Goal: Task Accomplishment & Management: Use online tool/utility

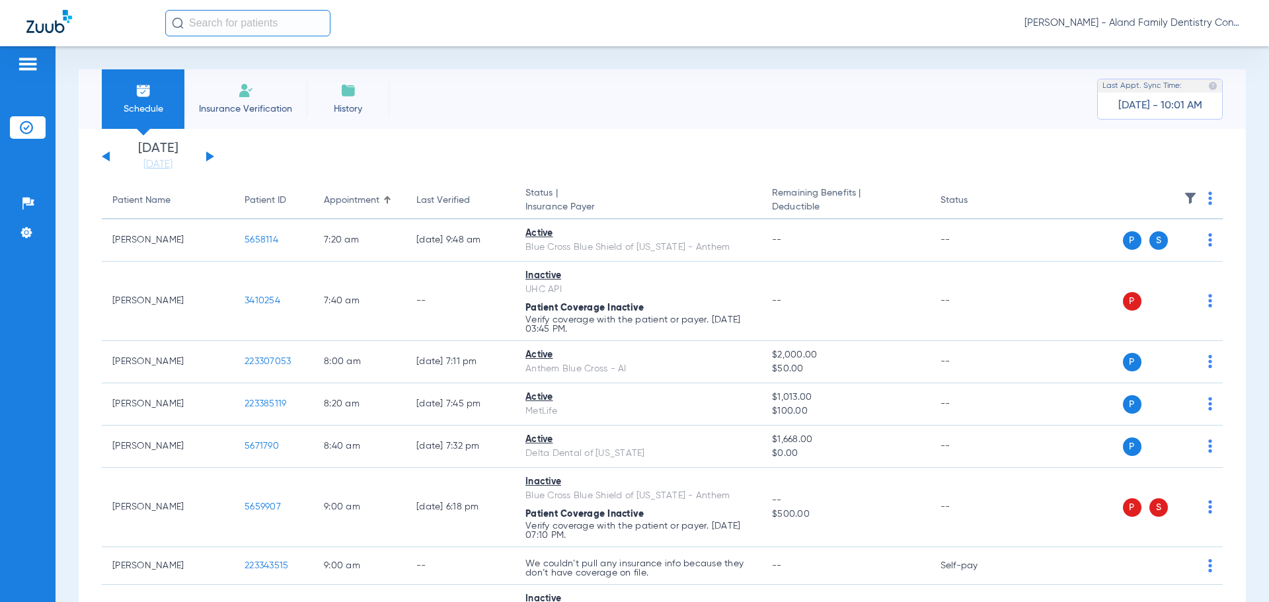
click at [1158, 21] on span "[PERSON_NAME] - Aland Family Dentistry Continental" at bounding box center [1134, 23] width 218 height 13
click at [1162, 40] on button "Account Selection" at bounding box center [1193, 47] width 95 height 26
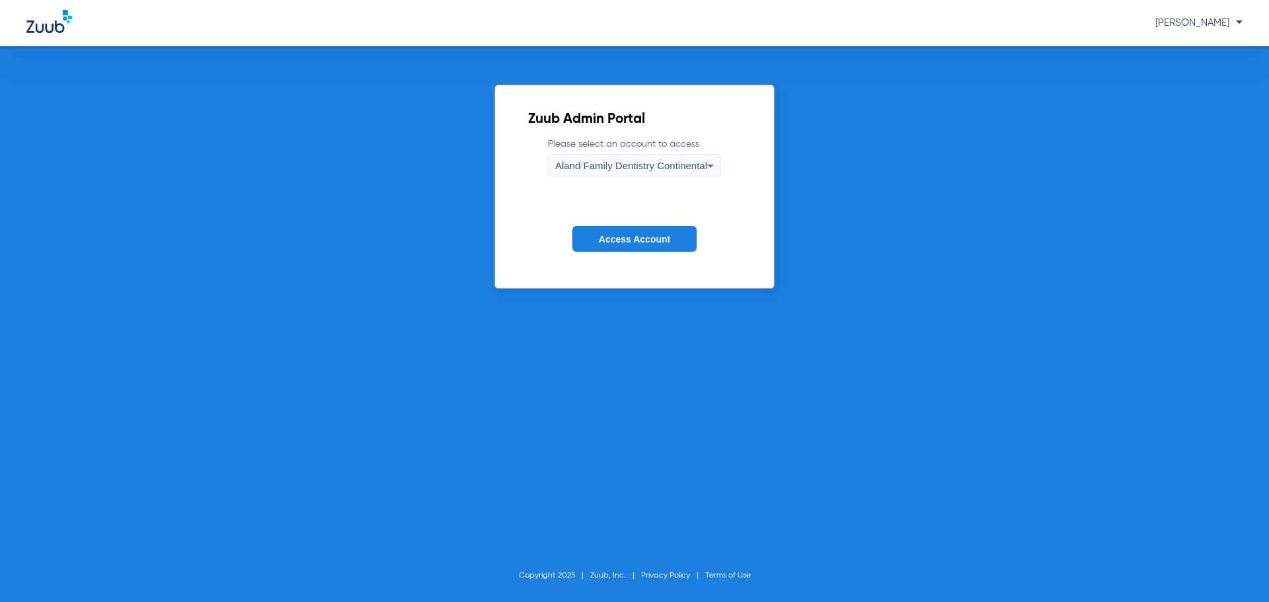
click at [627, 158] on div "Aland Family Dentistry Continental" at bounding box center [631, 166] width 152 height 22
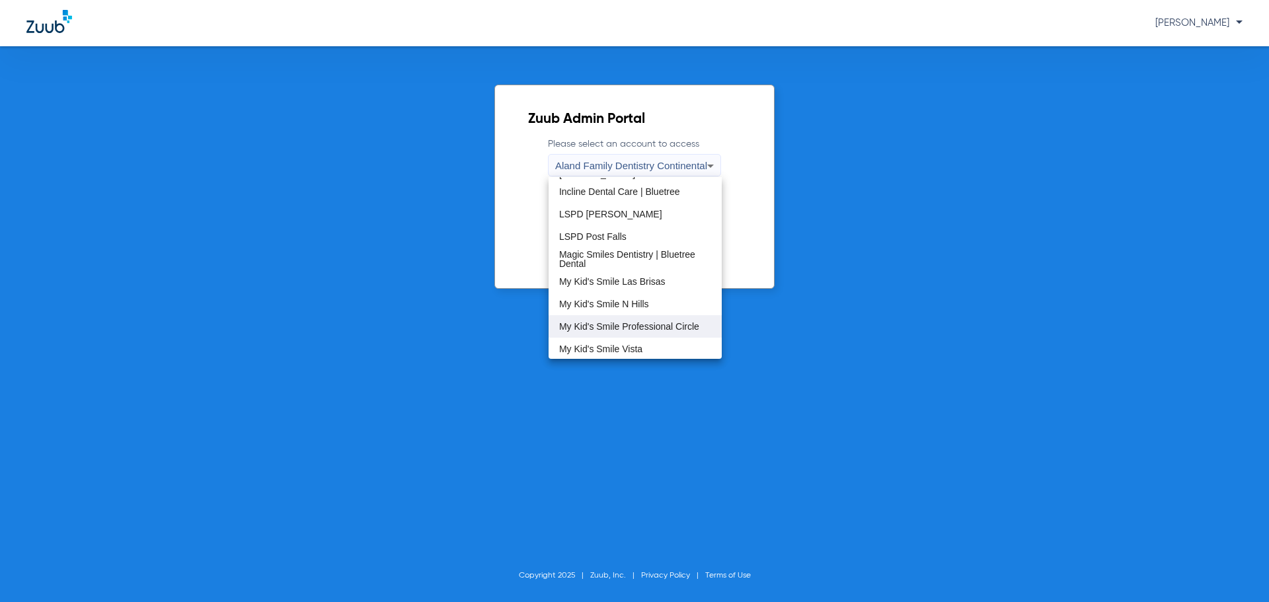
scroll to position [331, 0]
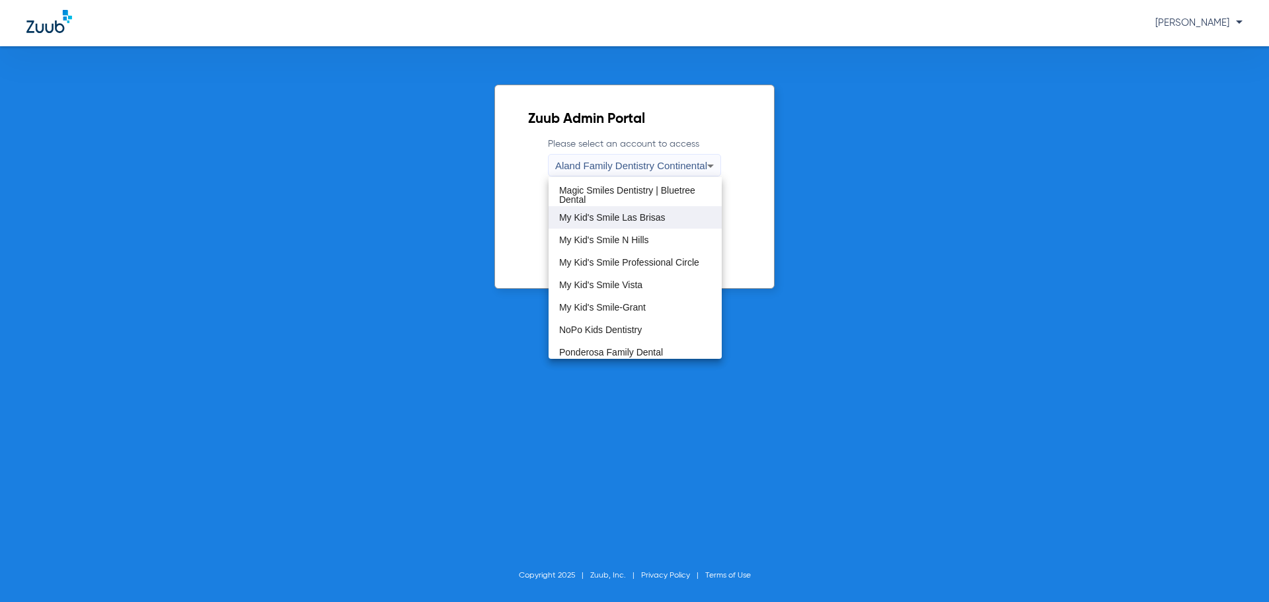
click at [637, 223] on mat-option "My Kid's Smile Las Brisas" at bounding box center [635, 217] width 173 height 22
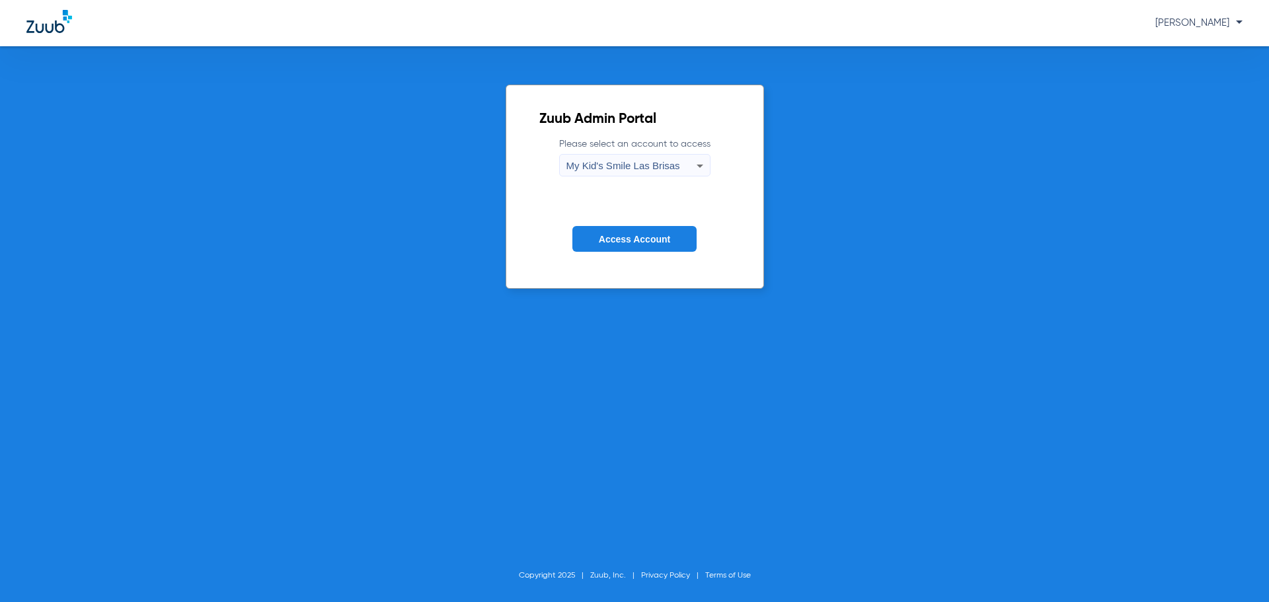
drag, startPoint x: 635, startPoint y: 232, endPoint x: 643, endPoint y: 245, distance: 15.4
click at [635, 233] on button "Access Account" at bounding box center [635, 239] width 124 height 26
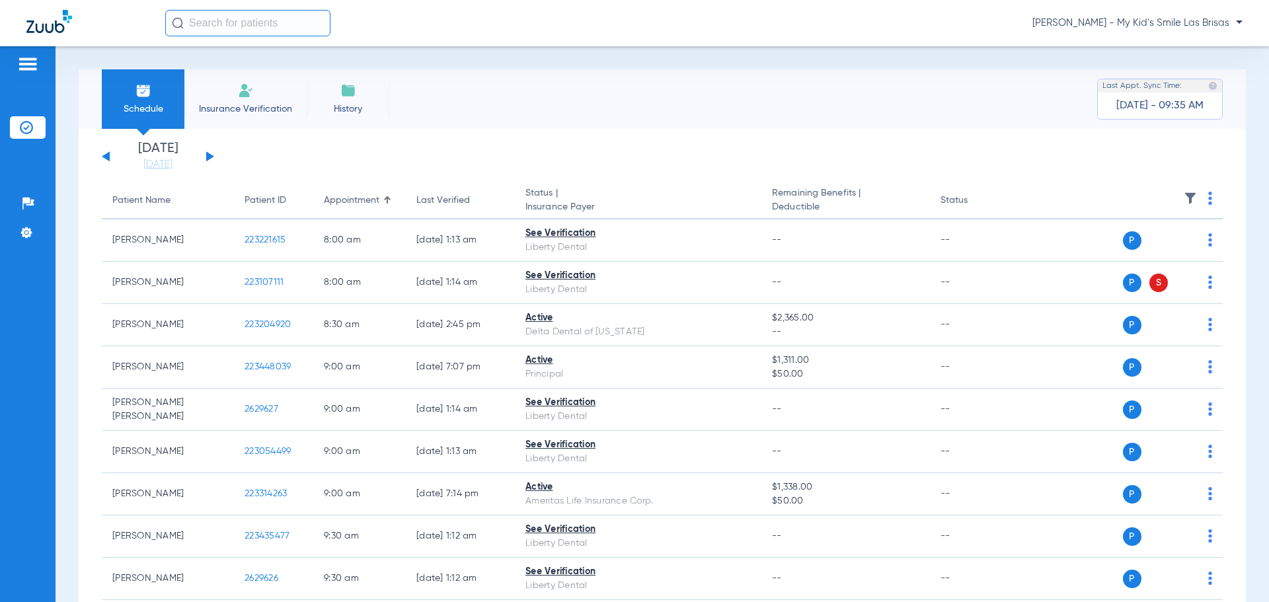
click at [1184, 196] on img at bounding box center [1190, 198] width 13 height 13
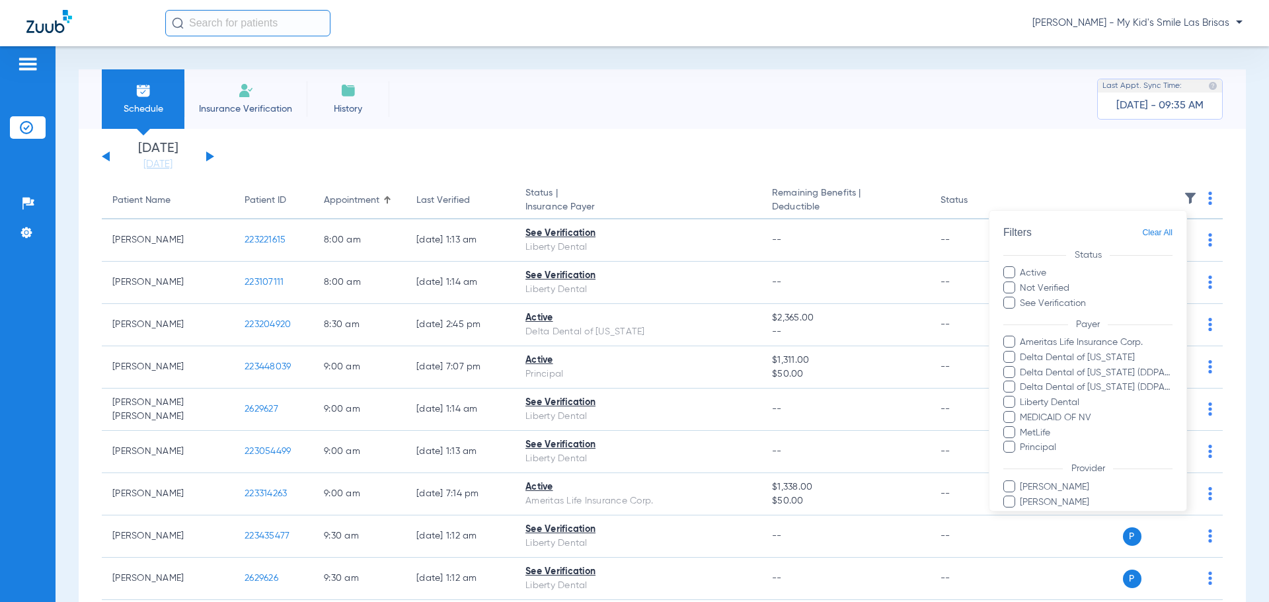
click at [1050, 128] on div at bounding box center [634, 301] width 1269 height 602
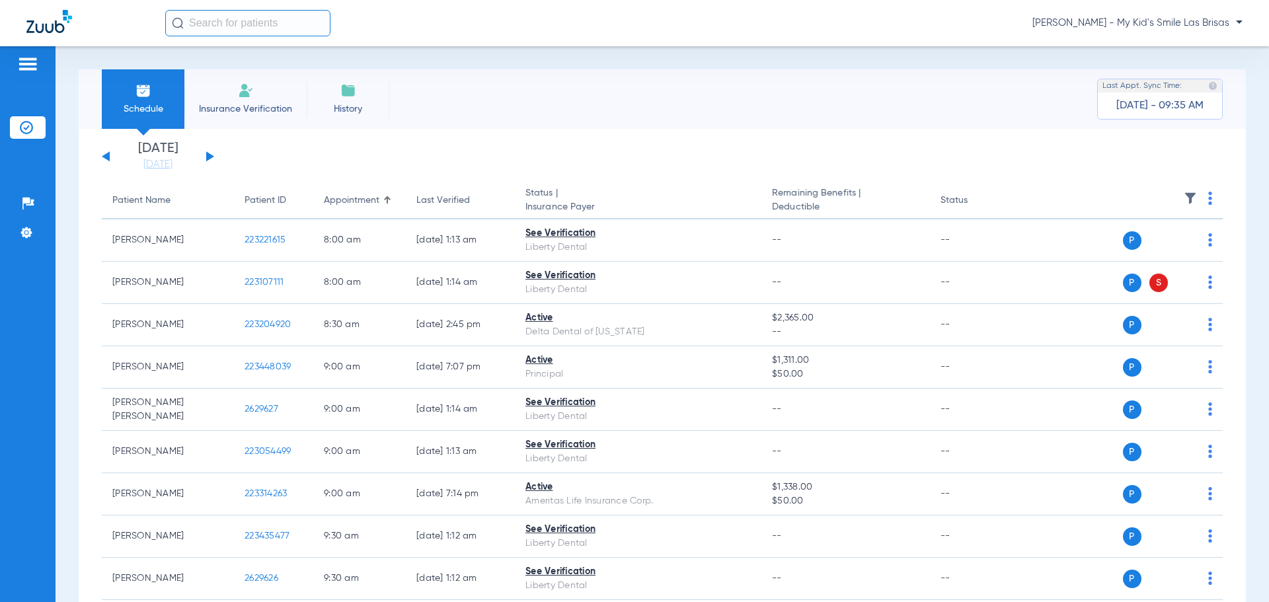
click at [1166, 25] on span "[PERSON_NAME] - My Kid's Smile Las Brisas" at bounding box center [1138, 23] width 210 height 13
click at [1170, 45] on span "Account Selection" at bounding box center [1193, 46] width 74 height 9
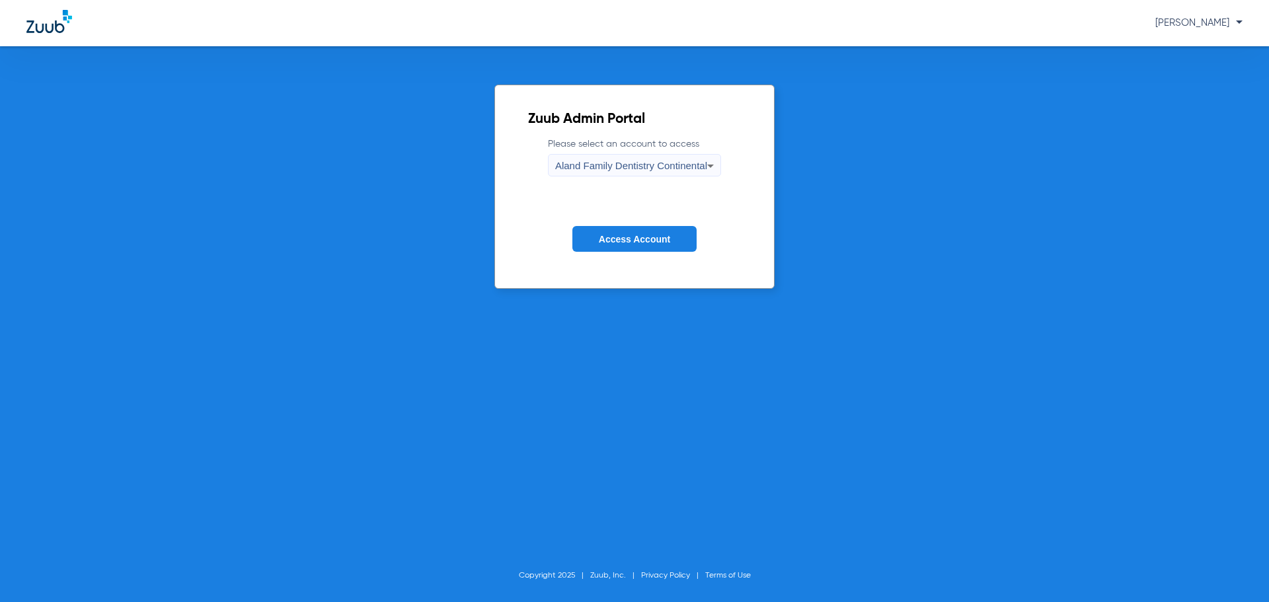
click at [688, 162] on span "Aland Family Dentistry Continental" at bounding box center [631, 165] width 152 height 11
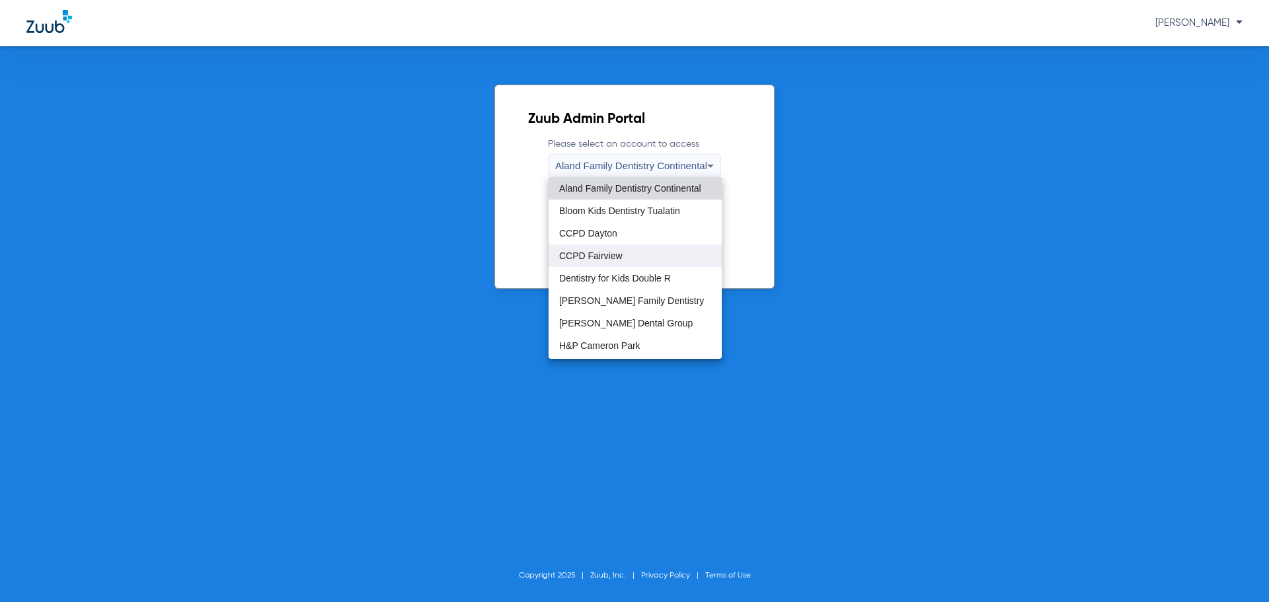
click at [628, 258] on mat-option "CCPD Fairview" at bounding box center [635, 256] width 173 height 22
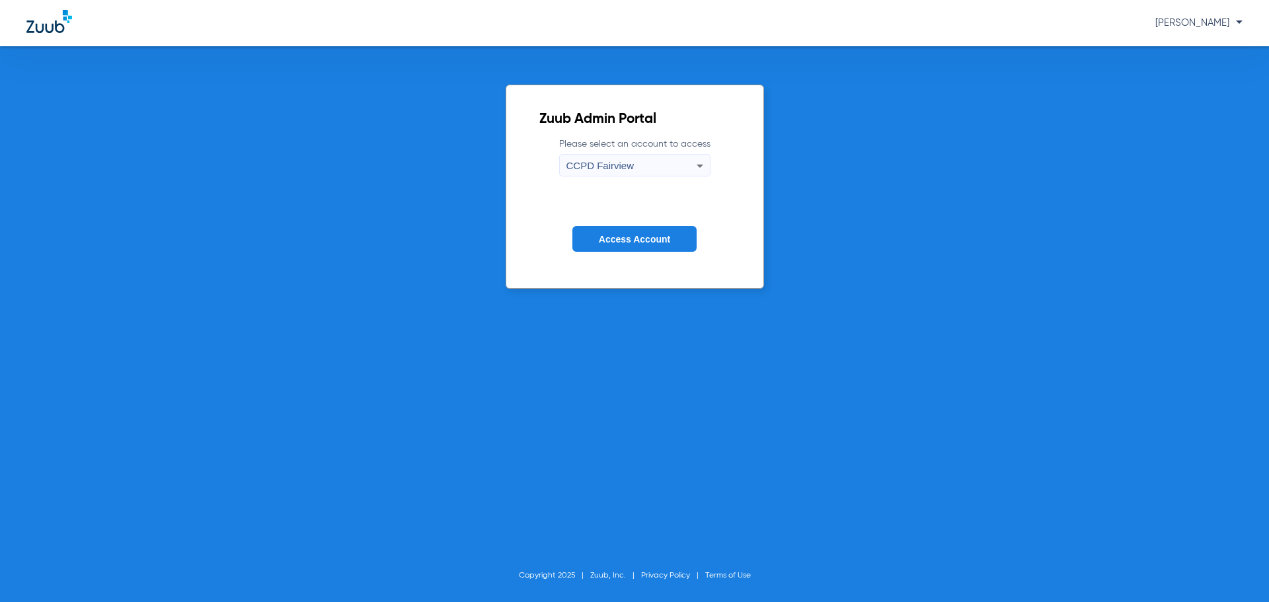
click at [631, 242] on span "Access Account" at bounding box center [634, 239] width 71 height 11
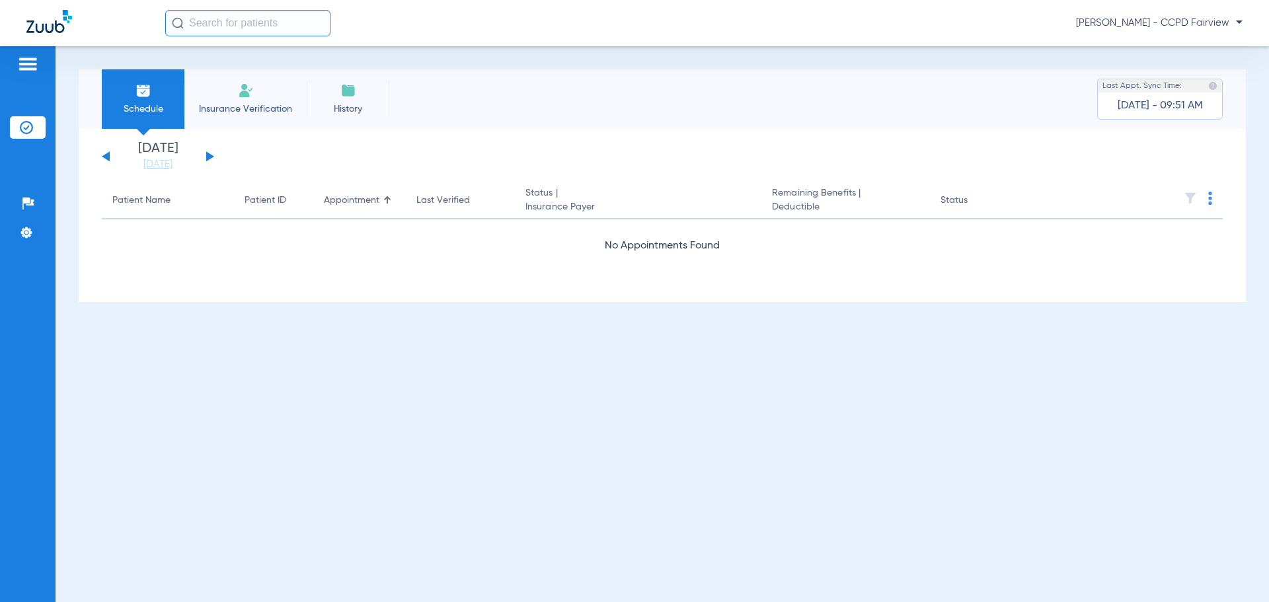
click at [1187, 188] on th at bounding box center [1121, 200] width 204 height 37
click at [1188, 193] on img at bounding box center [1190, 198] width 13 height 13
click at [210, 156] on button at bounding box center [210, 156] width 8 height 10
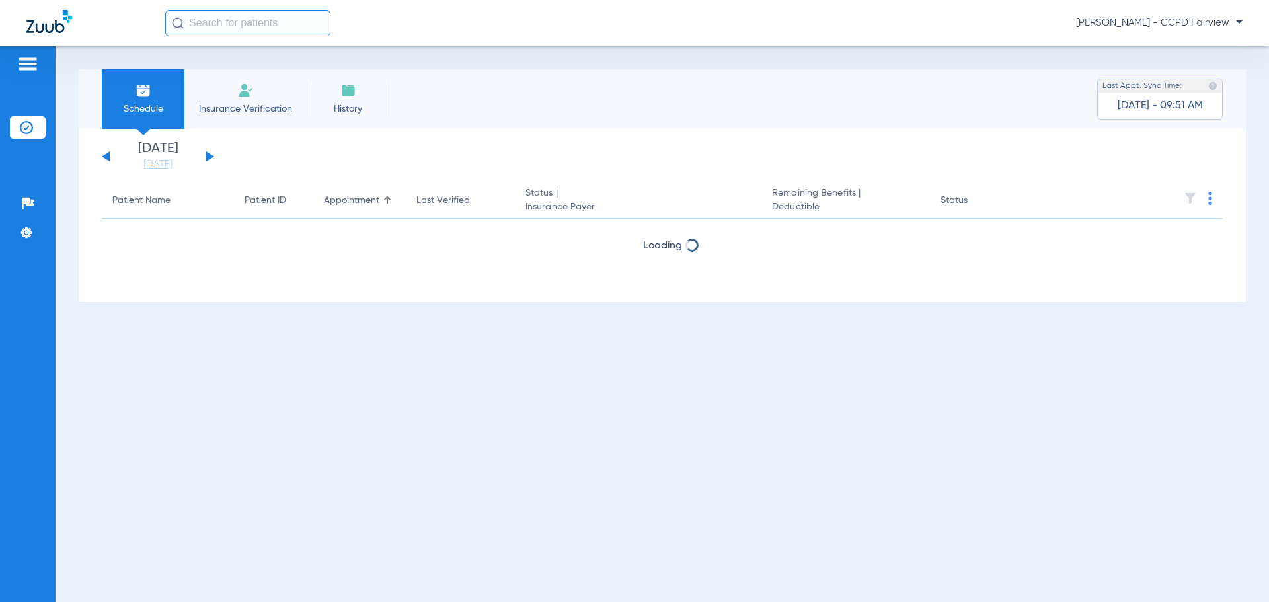
click at [210, 156] on button at bounding box center [210, 156] width 8 height 10
drag, startPoint x: 210, startPoint y: 156, endPoint x: 242, endPoint y: 157, distance: 31.7
click at [210, 156] on button at bounding box center [210, 156] width 8 height 10
click at [1193, 202] on img at bounding box center [1190, 198] width 13 height 13
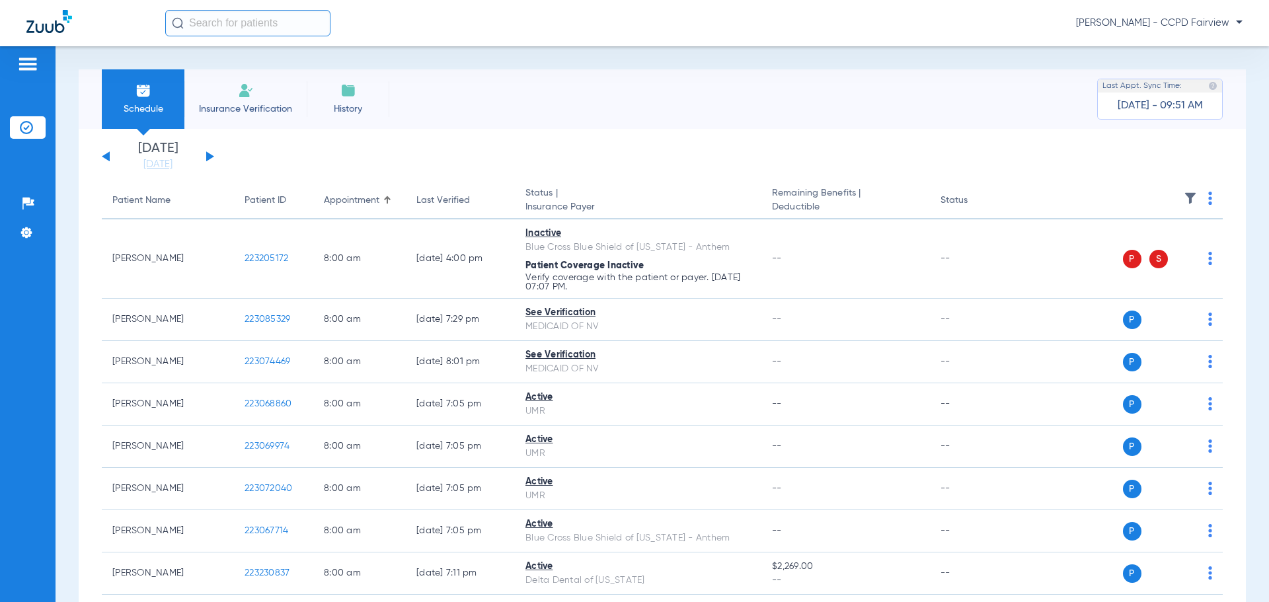
click at [1184, 198] on img at bounding box center [1190, 198] width 13 height 13
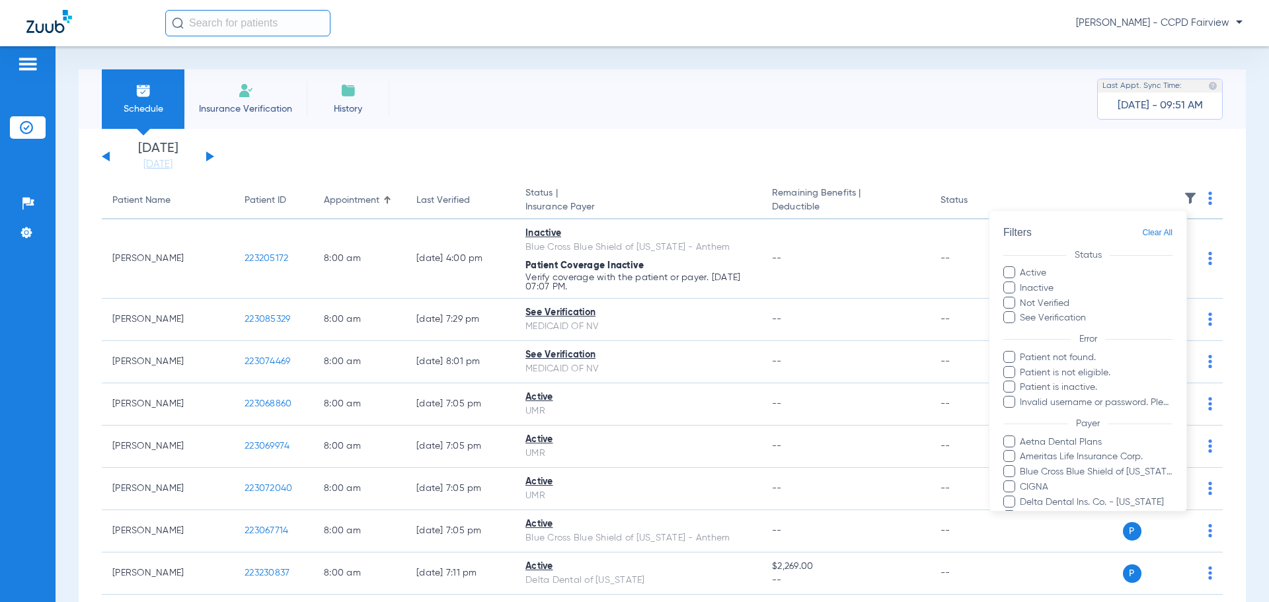
click at [1199, 22] on div at bounding box center [634, 301] width 1269 height 602
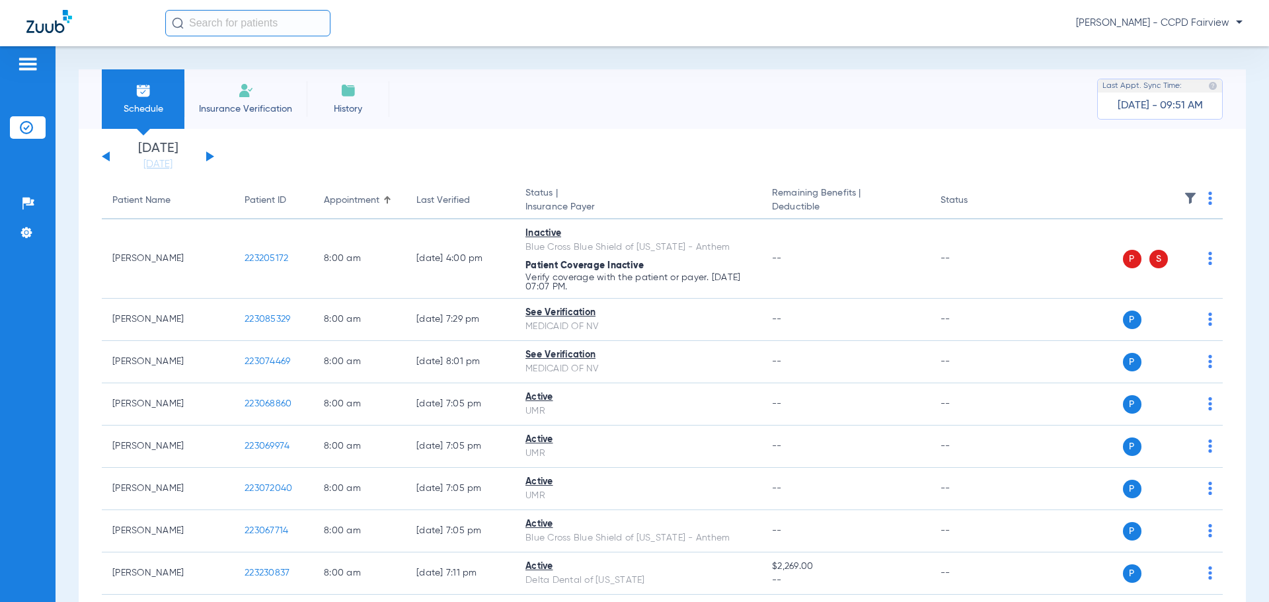
click at [1218, 22] on span "[PERSON_NAME] - CCPD Fairview" at bounding box center [1159, 23] width 167 height 13
click at [1197, 49] on span "Account Selection" at bounding box center [1193, 46] width 74 height 9
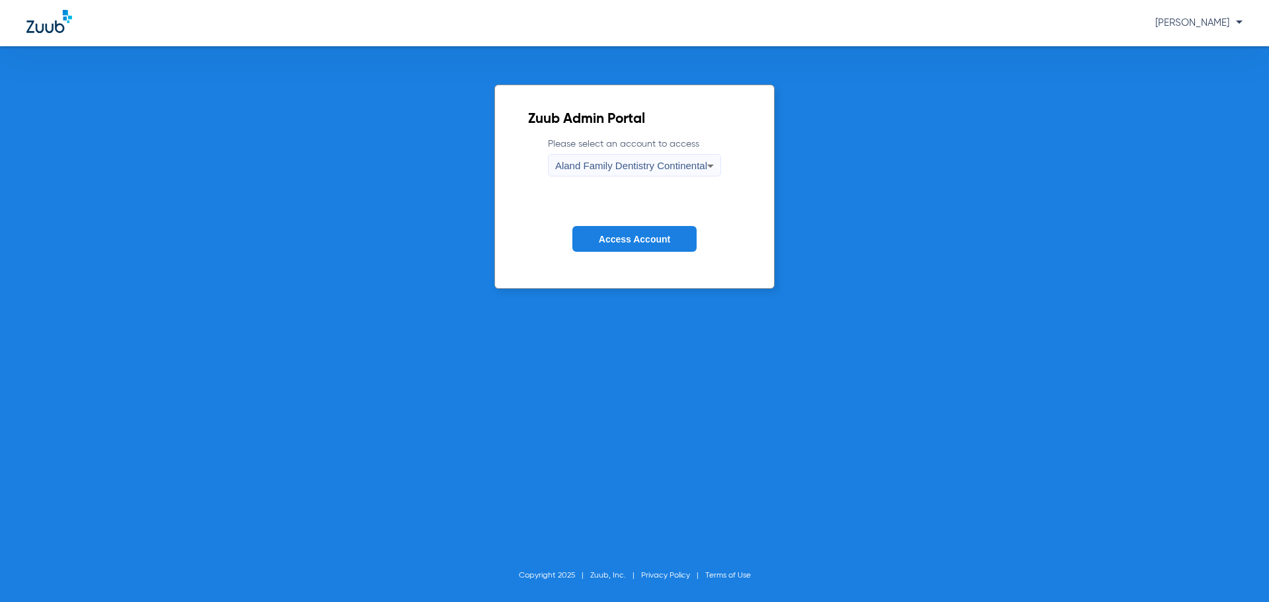
click at [655, 153] on label "Please select an account to access Aland Family Dentistry Continental" at bounding box center [634, 157] width 173 height 39
click at [655, 161] on span "Aland Family Dentistry Continental" at bounding box center [631, 165] width 152 height 11
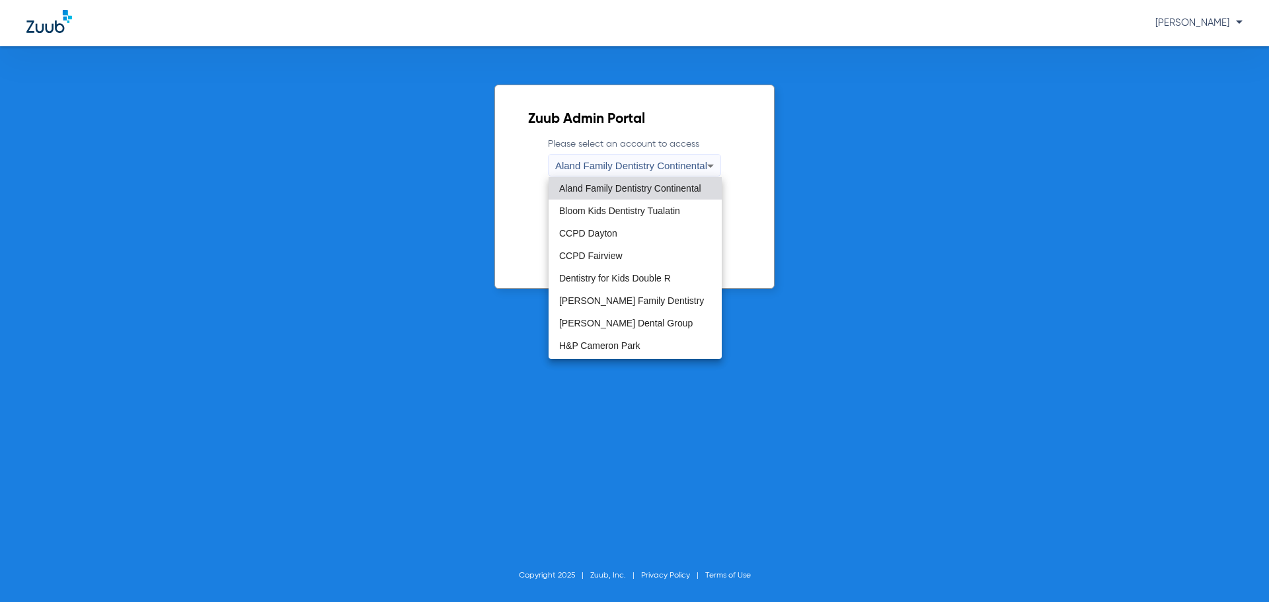
click at [787, 206] on div at bounding box center [634, 301] width 1269 height 602
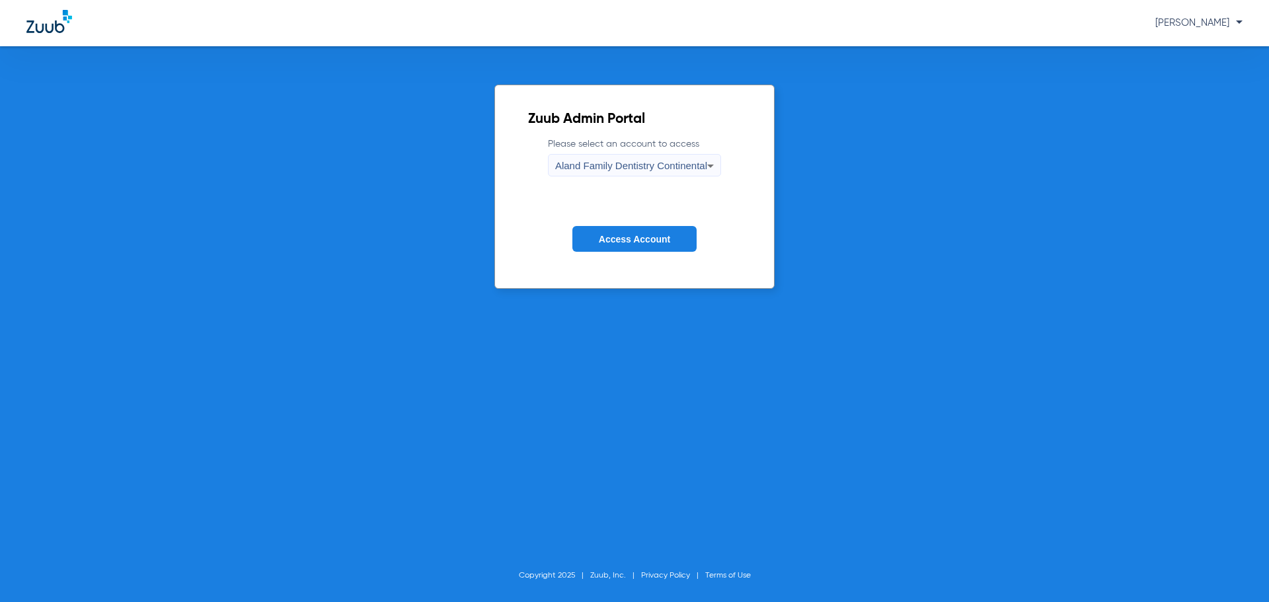
click at [643, 243] on span "Access Account" at bounding box center [634, 239] width 71 height 11
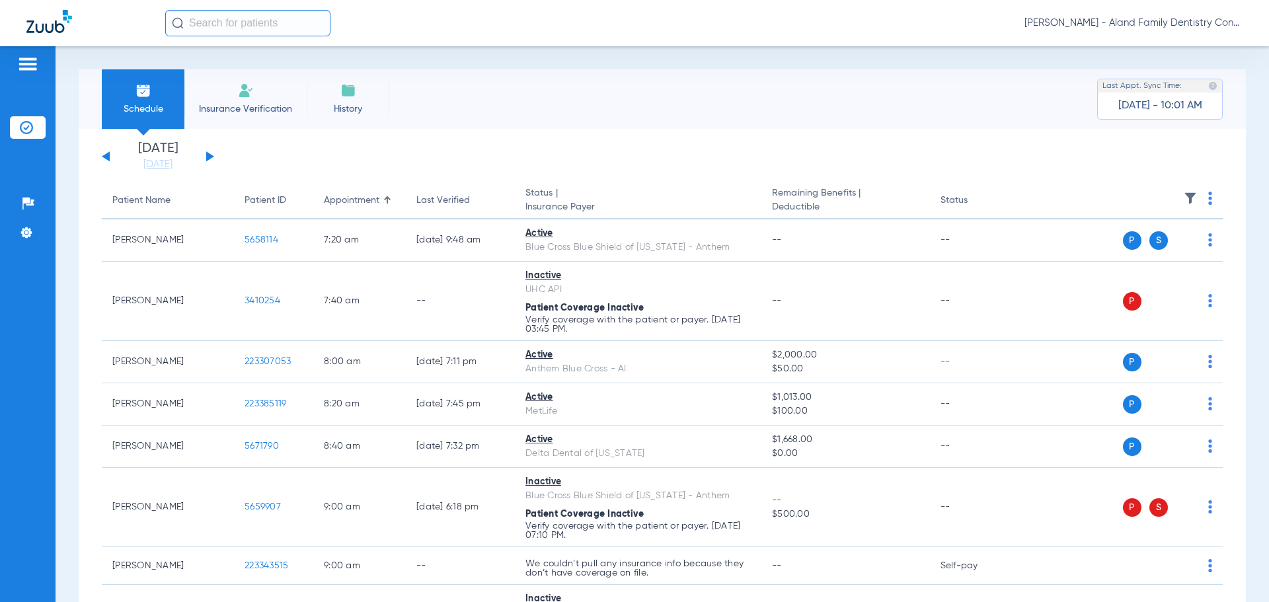
click at [1186, 200] on img at bounding box center [1190, 198] width 13 height 13
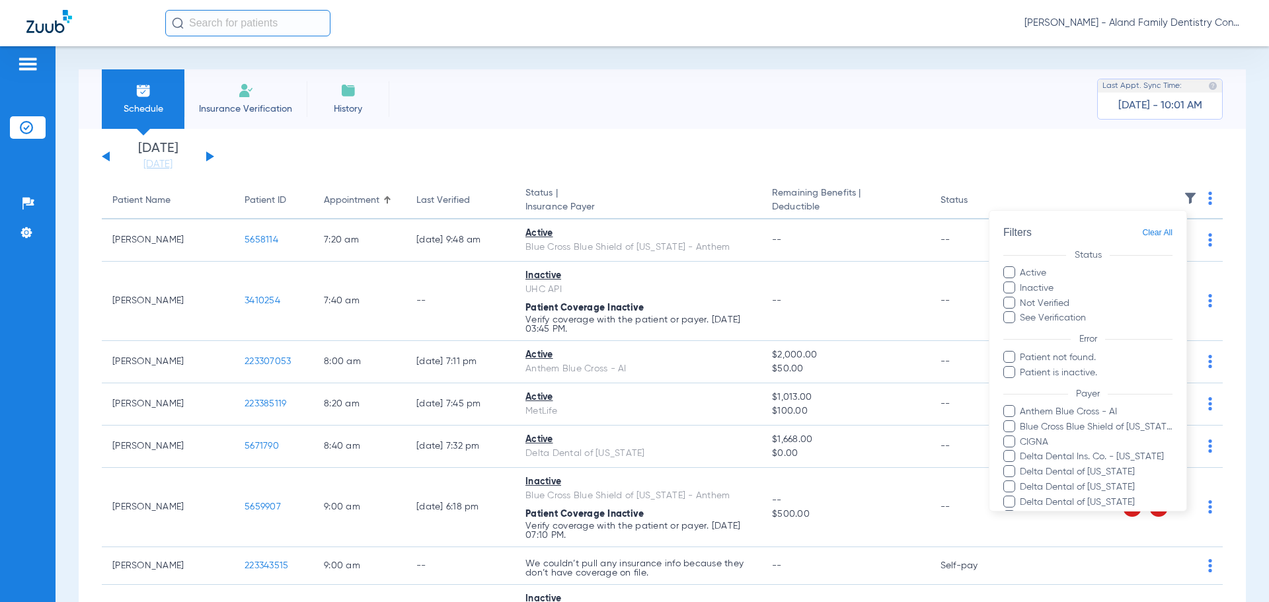
click at [1181, 25] on div at bounding box center [634, 301] width 1269 height 602
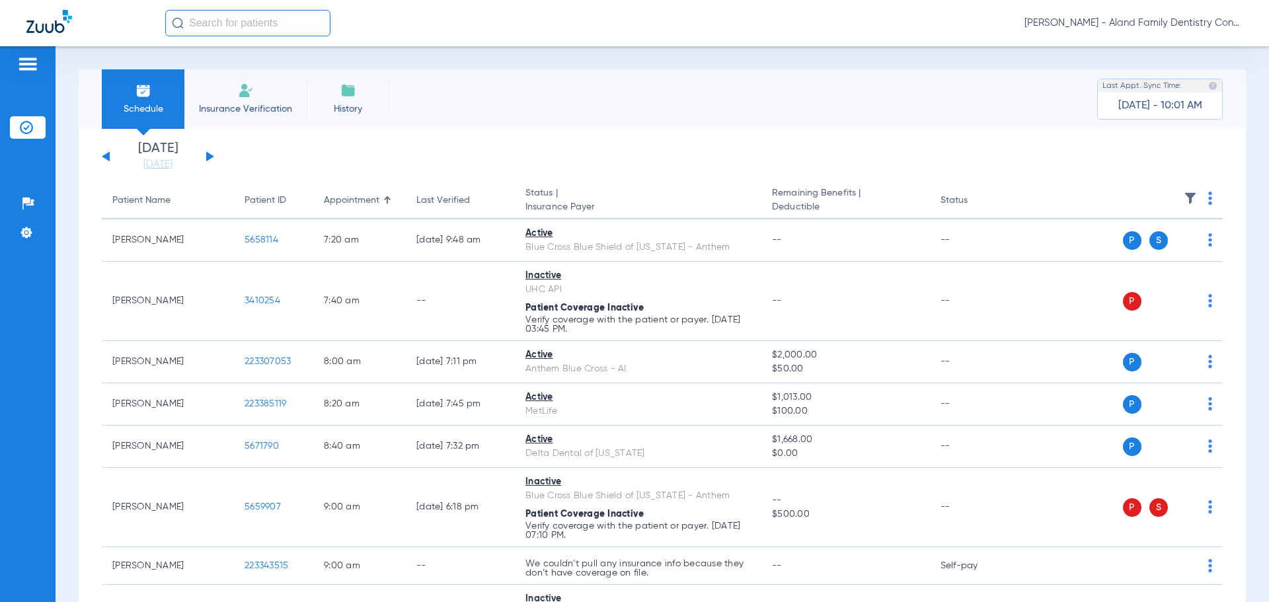
click at [1181, 25] on span "[PERSON_NAME] - Aland Family Dentistry Continental" at bounding box center [1134, 23] width 218 height 13
click at [1164, 56] on button "Account Selection" at bounding box center [1193, 47] width 95 height 26
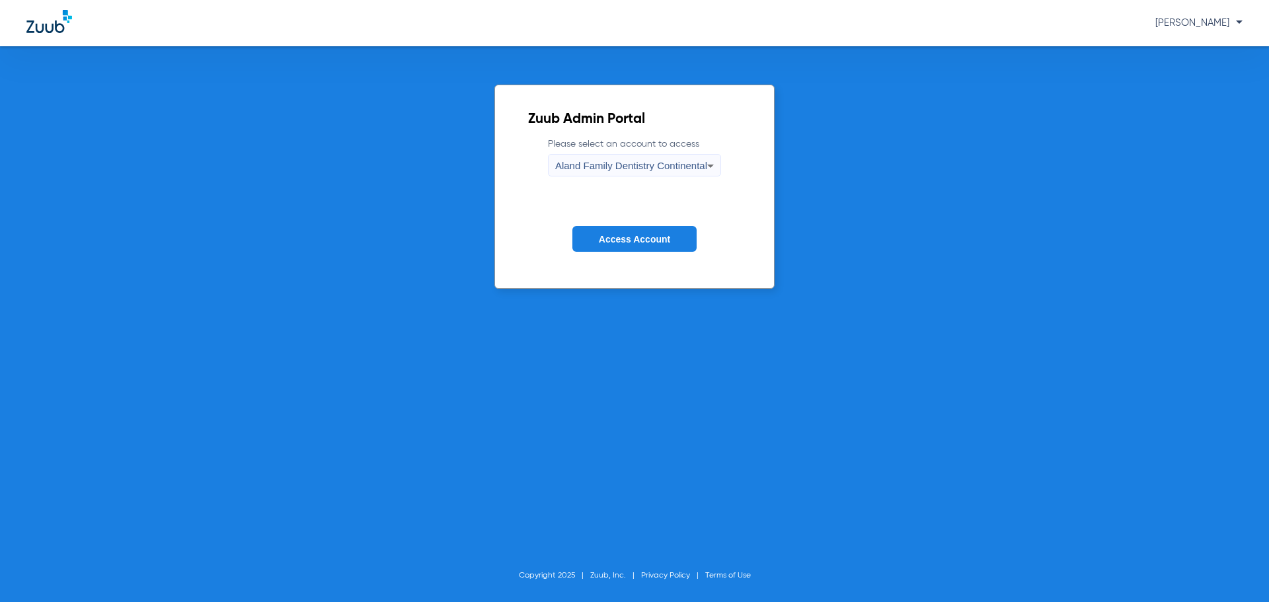
click at [633, 173] on div "Aland Family Dentistry Continental" at bounding box center [631, 166] width 152 height 22
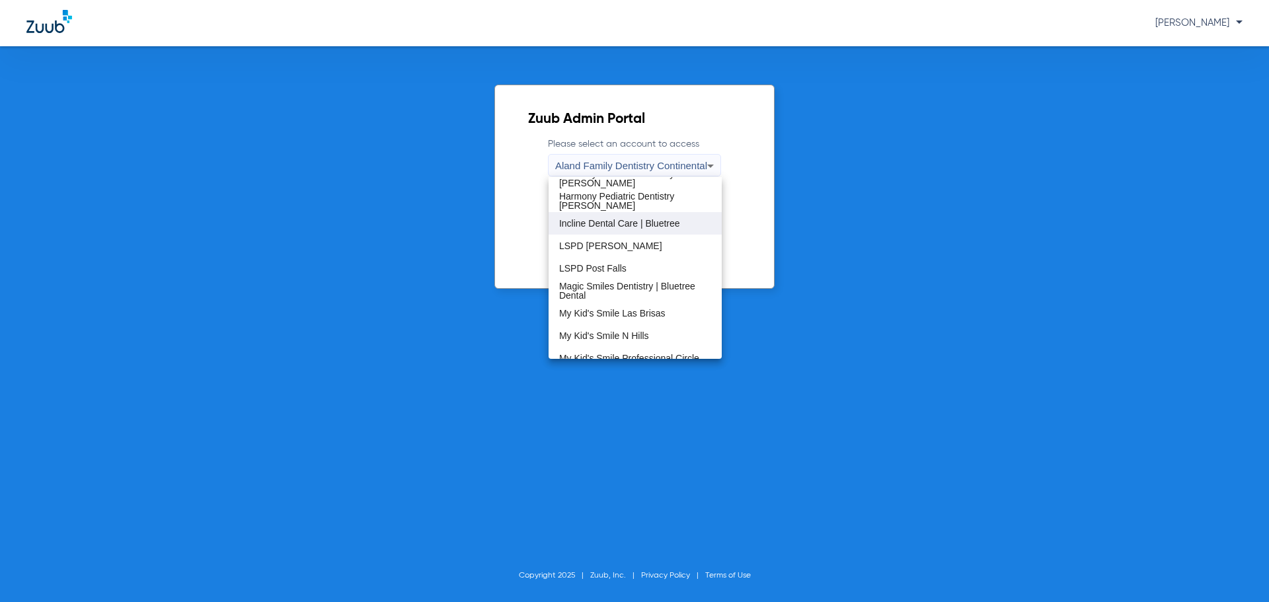
scroll to position [331, 0]
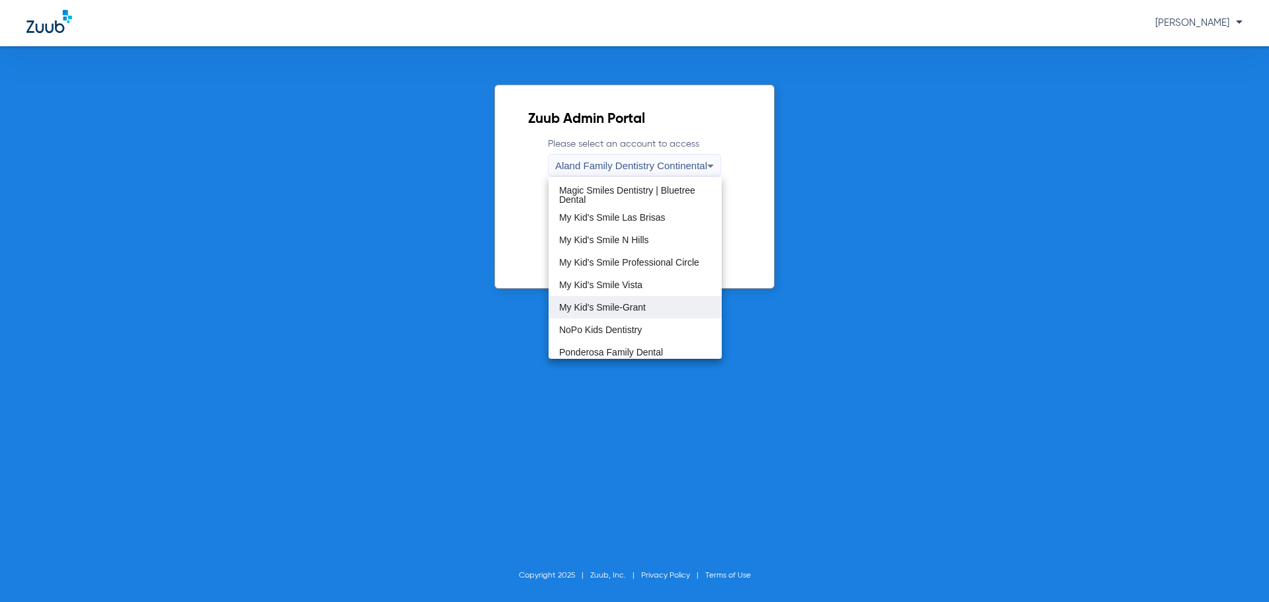
click at [624, 308] on span "My Kid's Smile-Grant" at bounding box center [602, 307] width 87 height 9
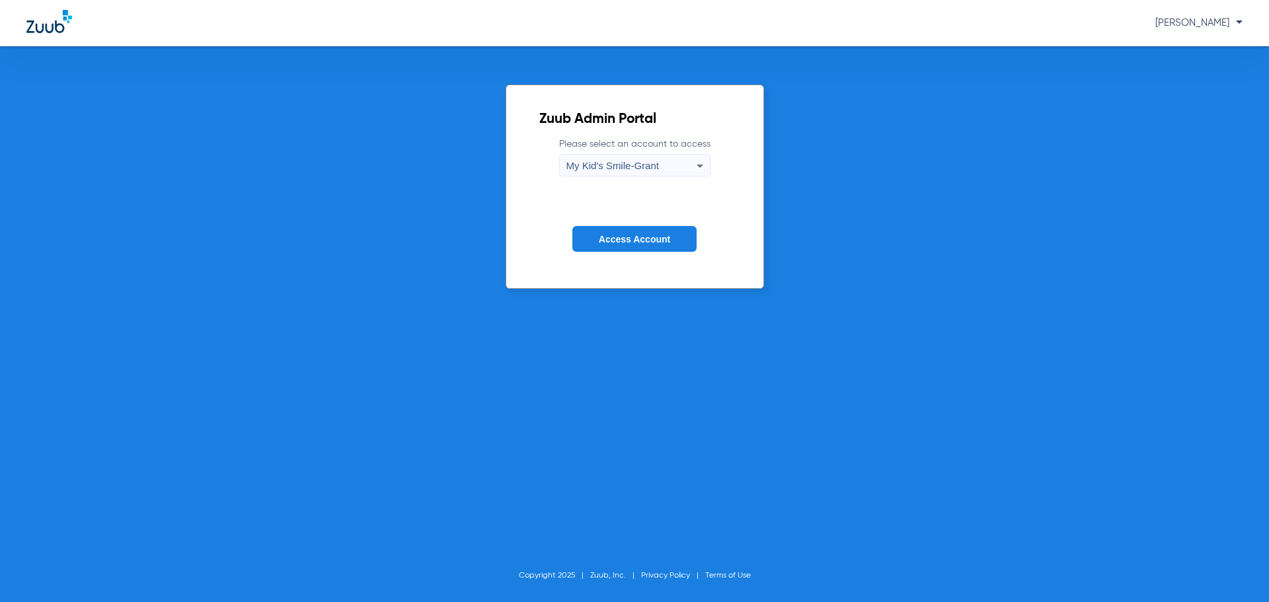
click at [638, 251] on form "Please select an account to access My Kid's Smile-Grant Access Account" at bounding box center [634, 205] width 191 height 134
click at [657, 239] on span "Access Account" at bounding box center [634, 239] width 71 height 11
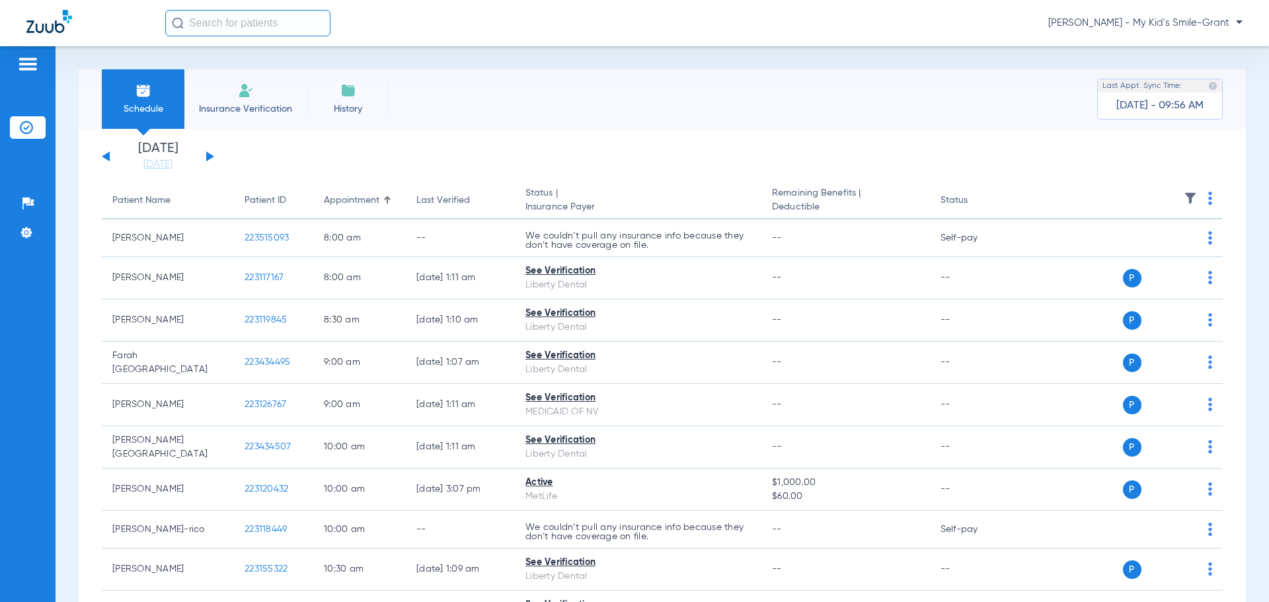
click at [1193, 198] on th at bounding box center [1121, 200] width 204 height 37
click at [1187, 197] on th at bounding box center [1121, 200] width 204 height 37
click at [1184, 198] on img at bounding box center [1190, 198] width 13 height 13
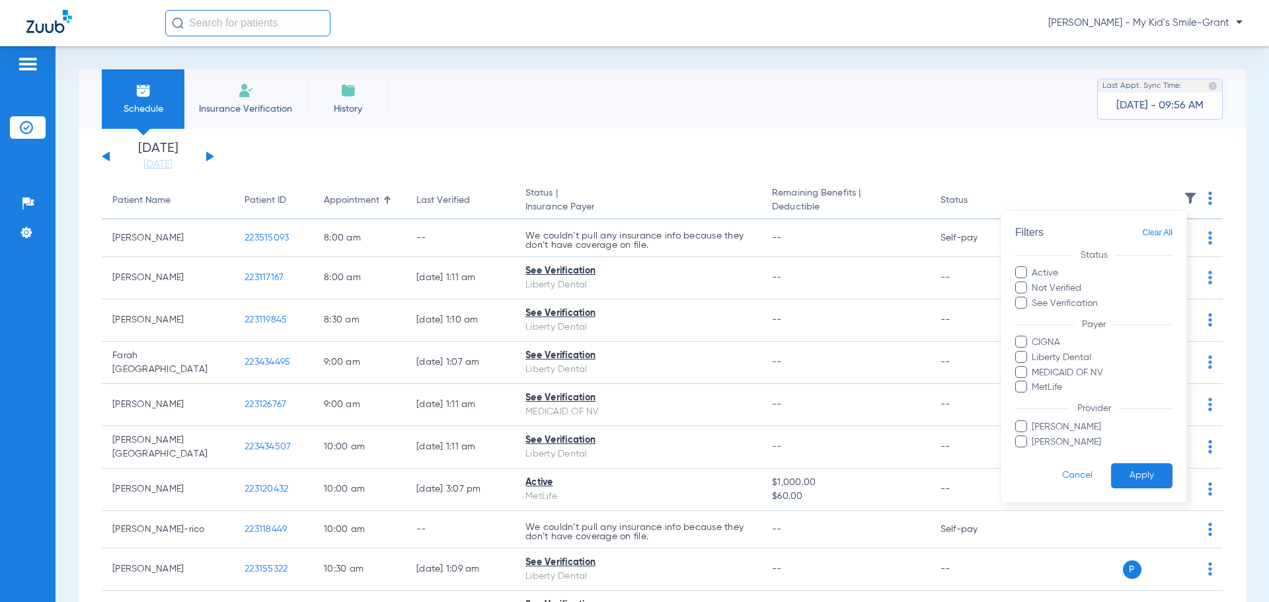
click at [1004, 131] on div at bounding box center [634, 301] width 1269 height 602
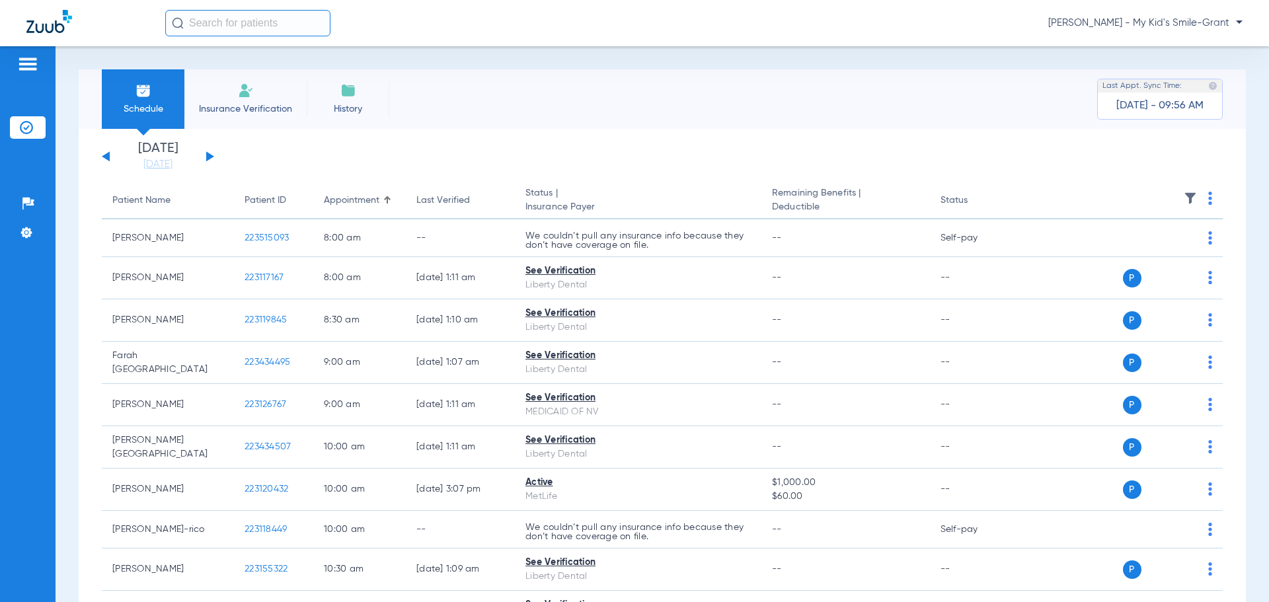
click at [1223, 15] on div "[PERSON_NAME] - My Kid's Smile-Grant" at bounding box center [704, 23] width 1078 height 26
click at [1216, 20] on span "[PERSON_NAME] - My Kid's Smile-Grant" at bounding box center [1146, 23] width 194 height 13
click at [1172, 57] on button "Account Selection" at bounding box center [1193, 47] width 95 height 26
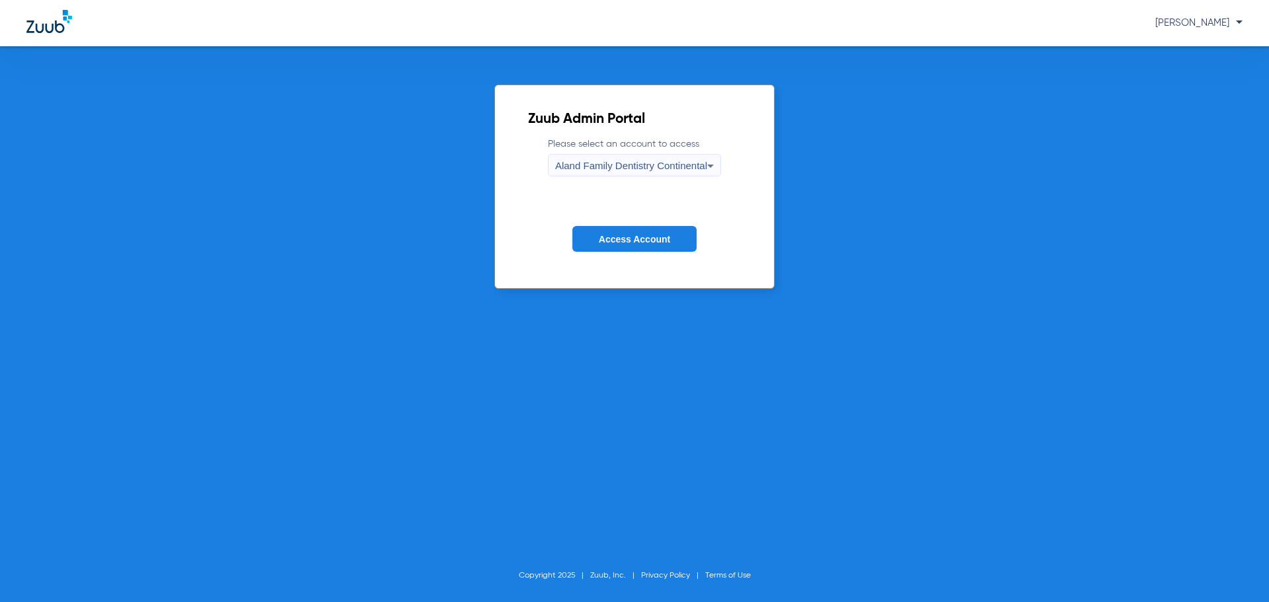
click at [684, 161] on span "Aland Family Dentistry Continental" at bounding box center [631, 165] width 152 height 11
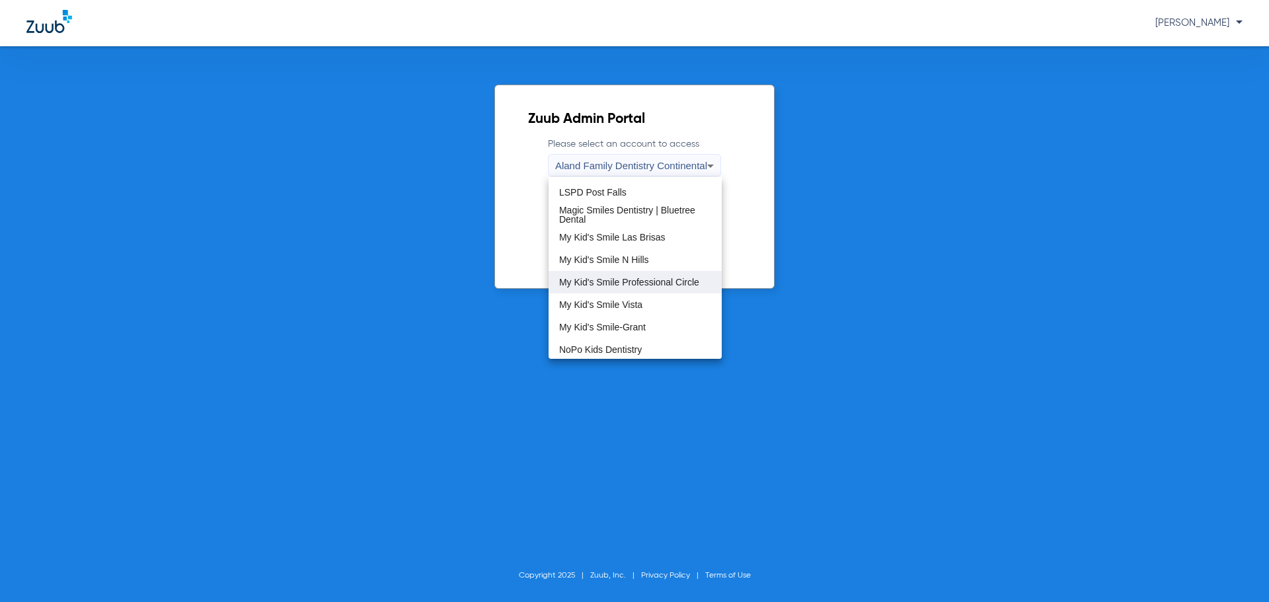
scroll to position [331, 0]
click at [647, 219] on span "My Kid's Smile Las Brisas" at bounding box center [612, 217] width 106 height 9
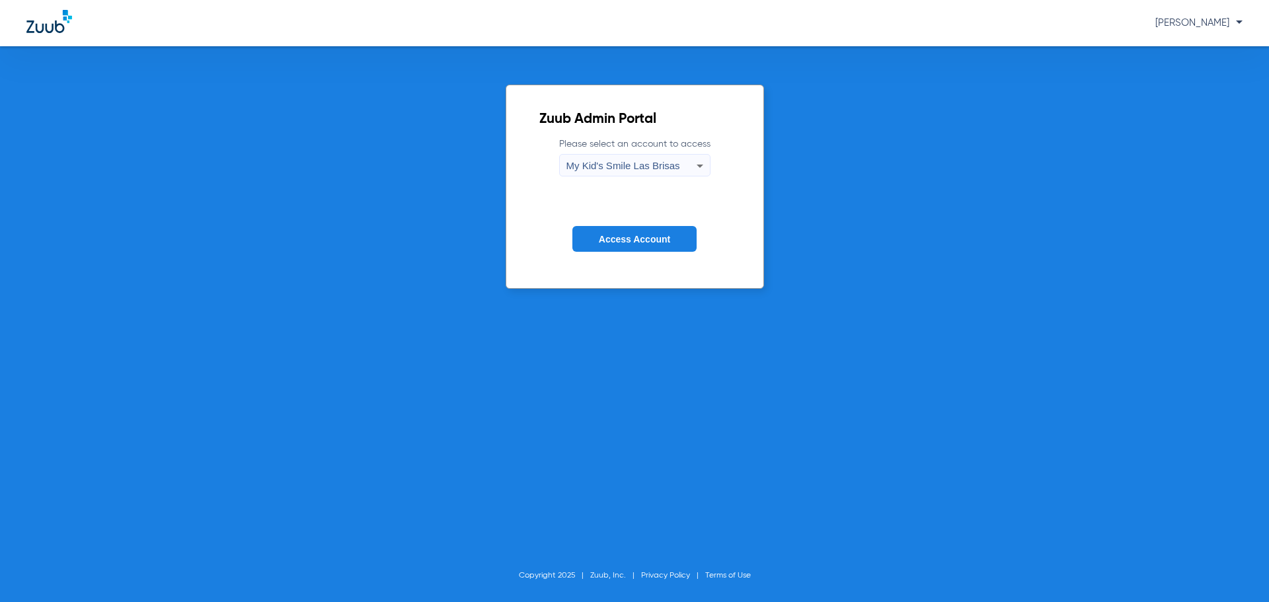
click at [642, 236] on span "Access Account" at bounding box center [634, 239] width 71 height 11
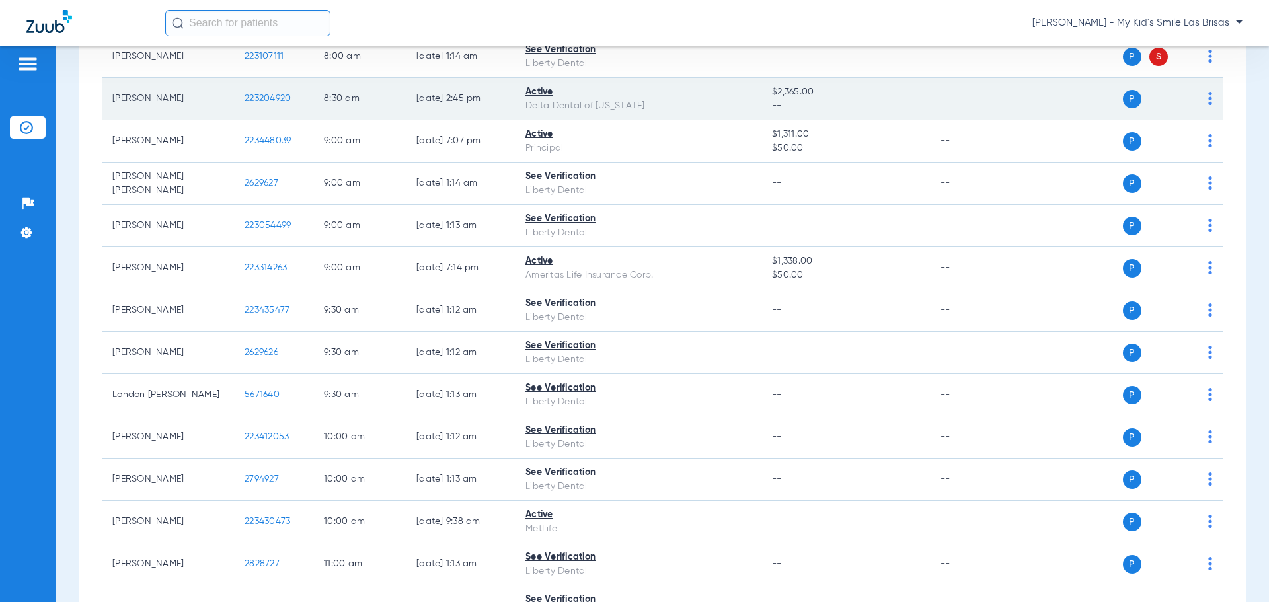
scroll to position [331, 0]
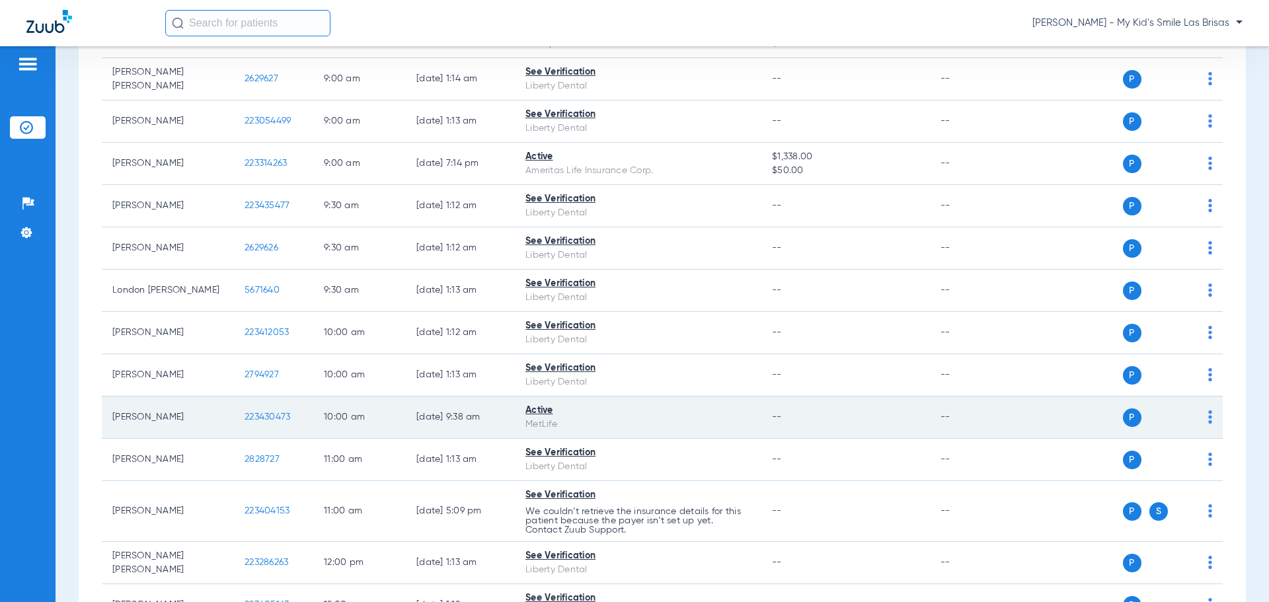
click at [1203, 422] on td "P S" at bounding box center [1121, 418] width 204 height 42
click at [1209, 422] on img at bounding box center [1211, 417] width 4 height 13
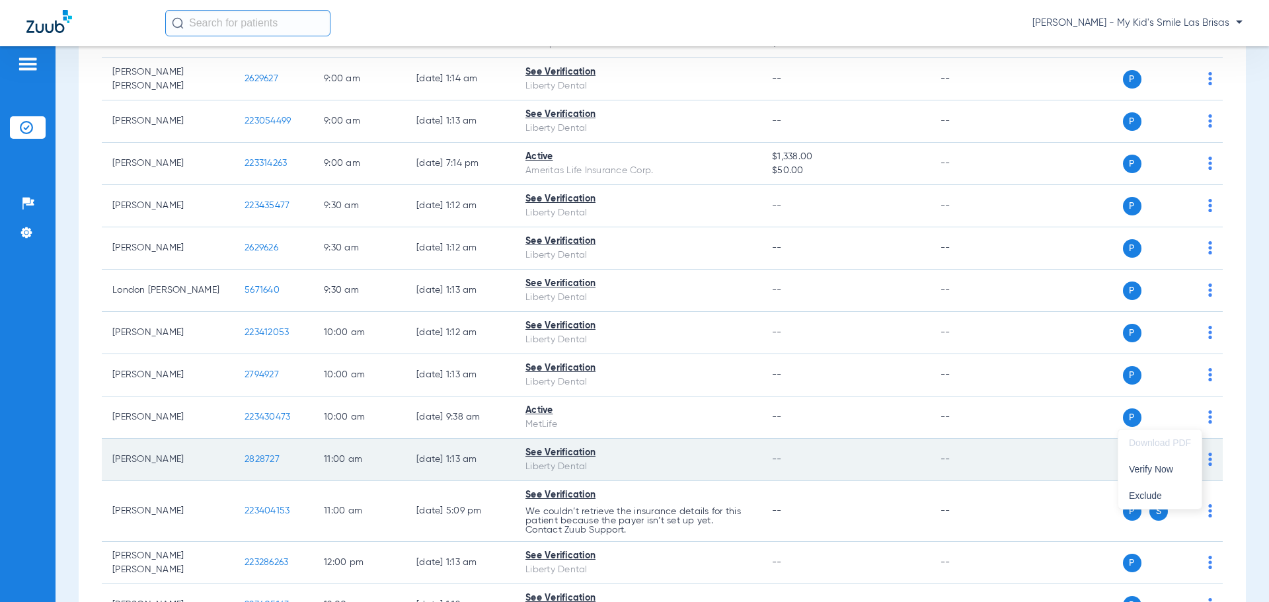
click at [1149, 471] on span "Verify Now" at bounding box center [1160, 469] width 62 height 9
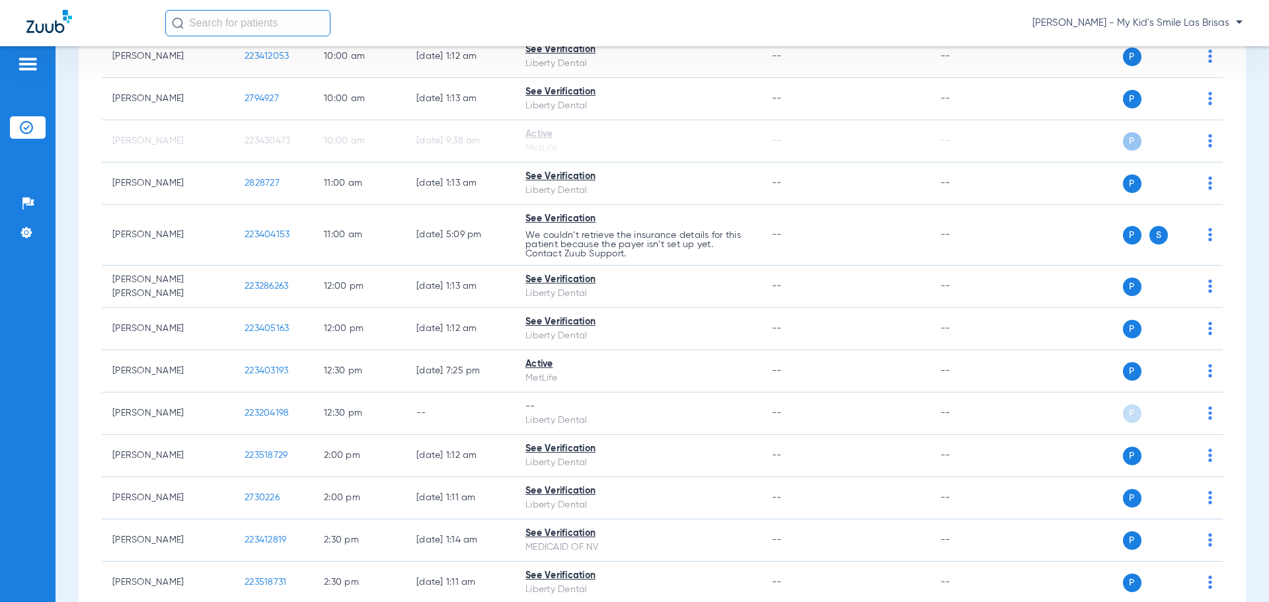
scroll to position [727, 0]
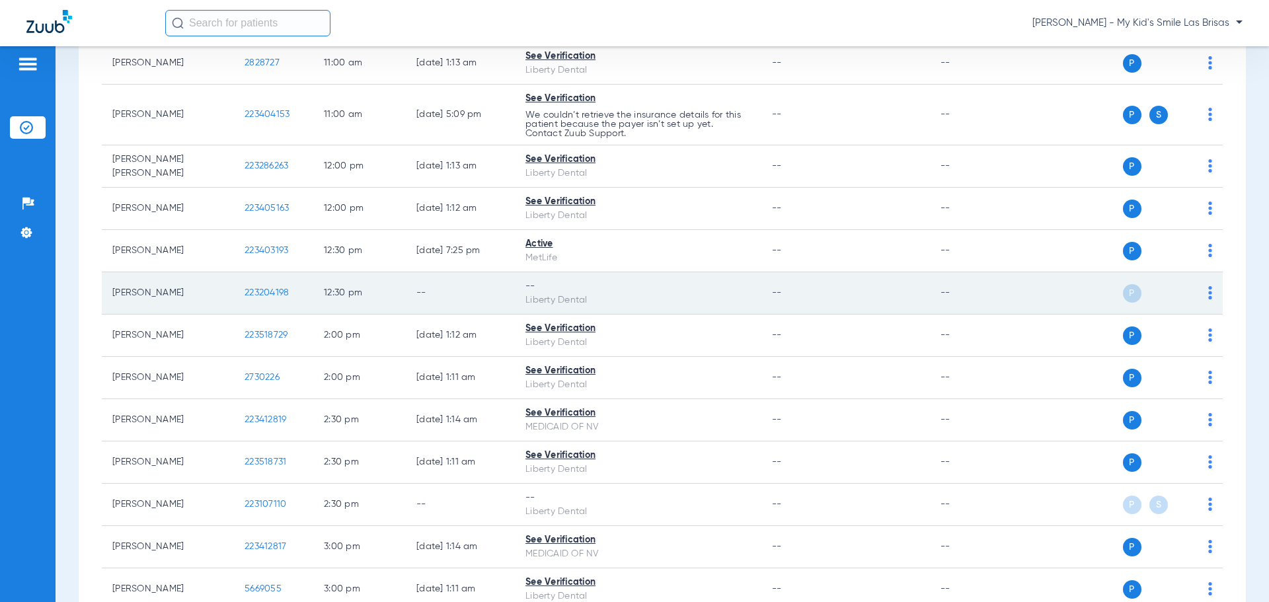
click at [1209, 295] on img at bounding box center [1211, 292] width 4 height 13
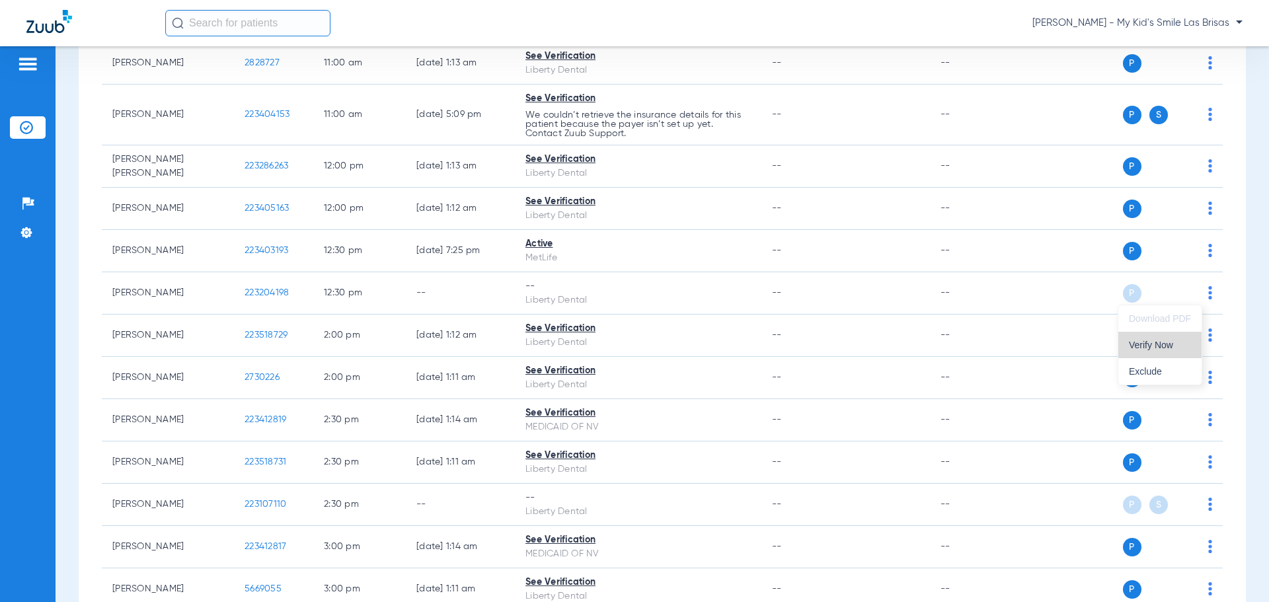
click at [1171, 339] on button "Verify Now" at bounding box center [1160, 345] width 83 height 26
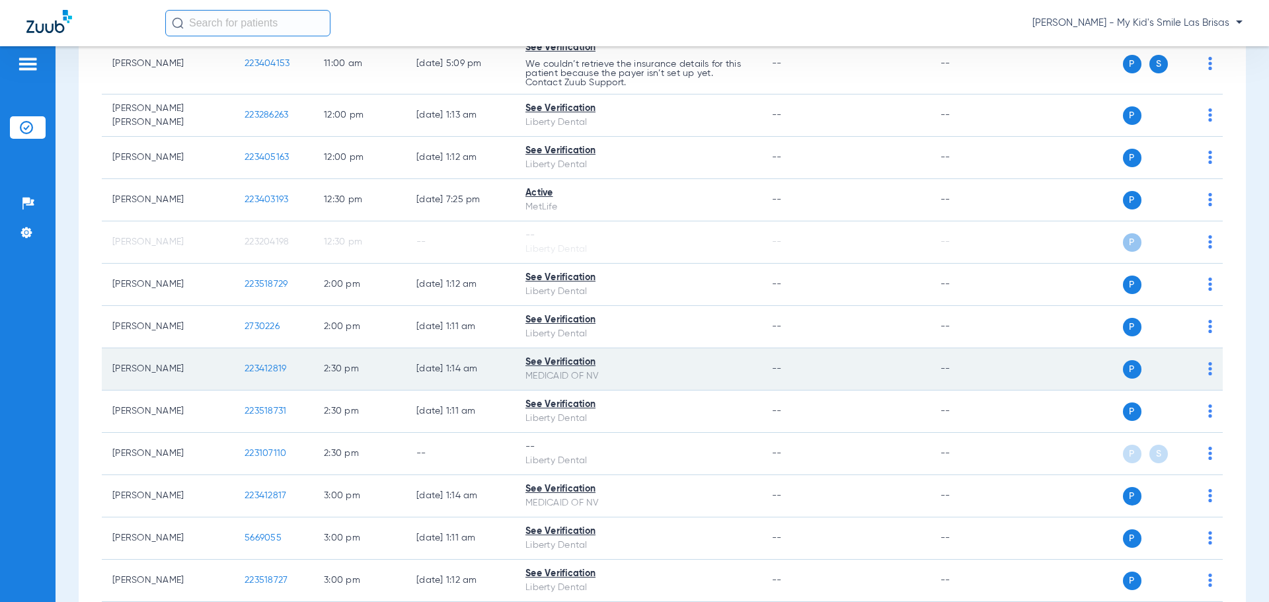
scroll to position [793, 0]
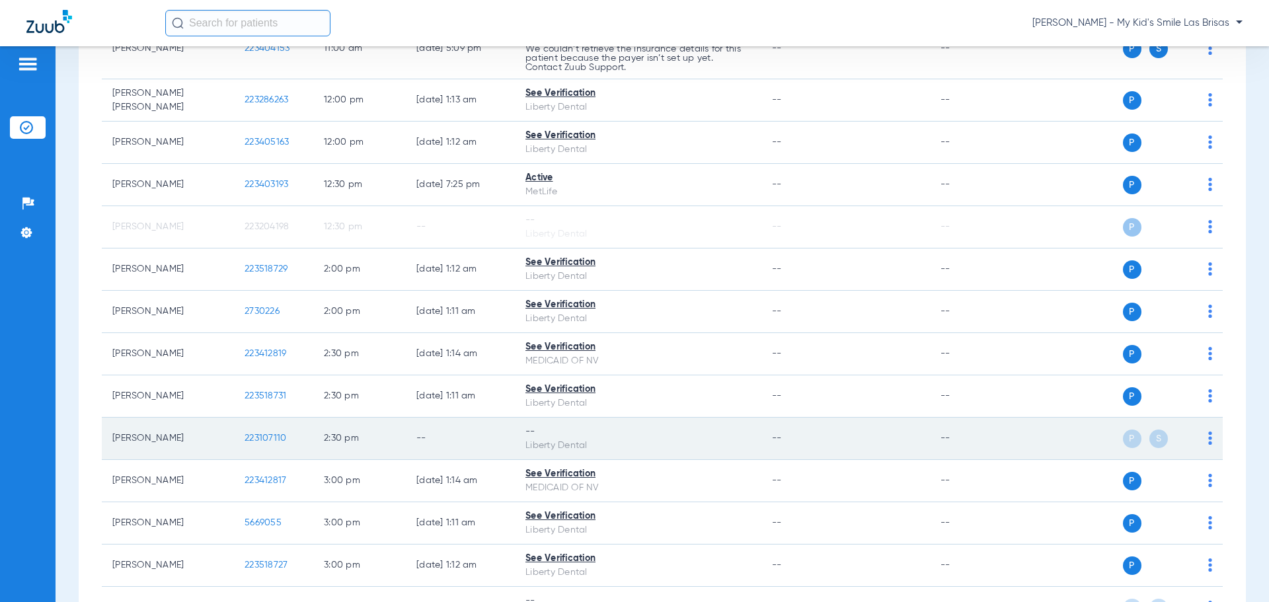
click at [1203, 444] on td "P S" at bounding box center [1121, 439] width 204 height 42
click at [1209, 442] on img at bounding box center [1211, 438] width 4 height 13
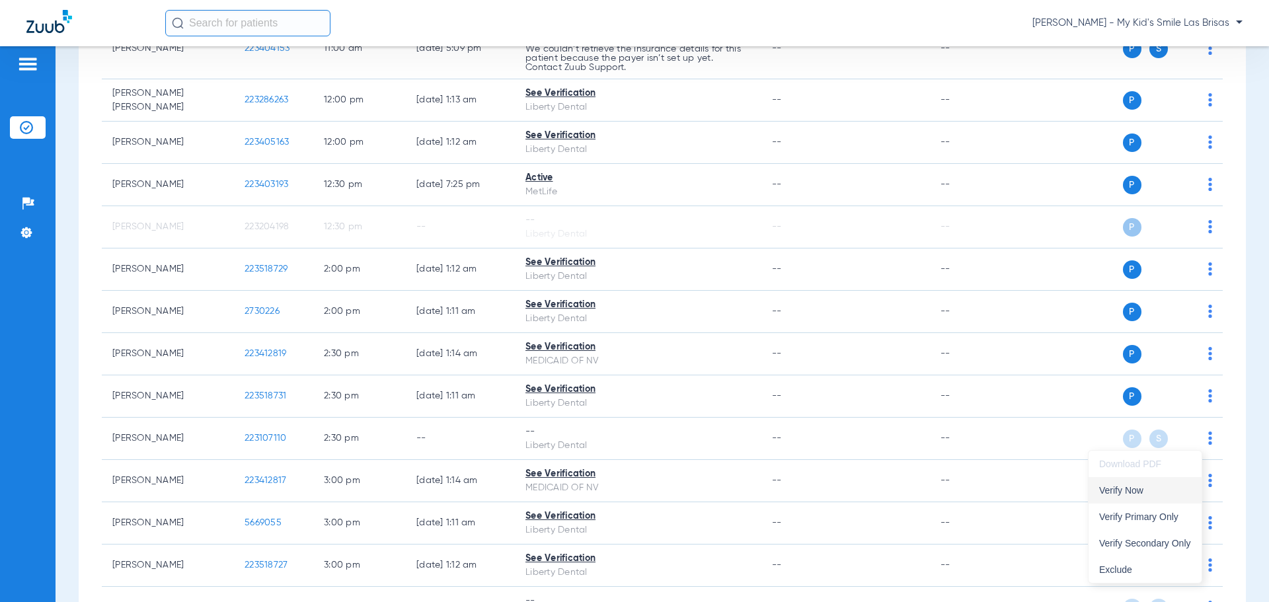
click at [1166, 496] on button "Verify Now" at bounding box center [1145, 490] width 113 height 26
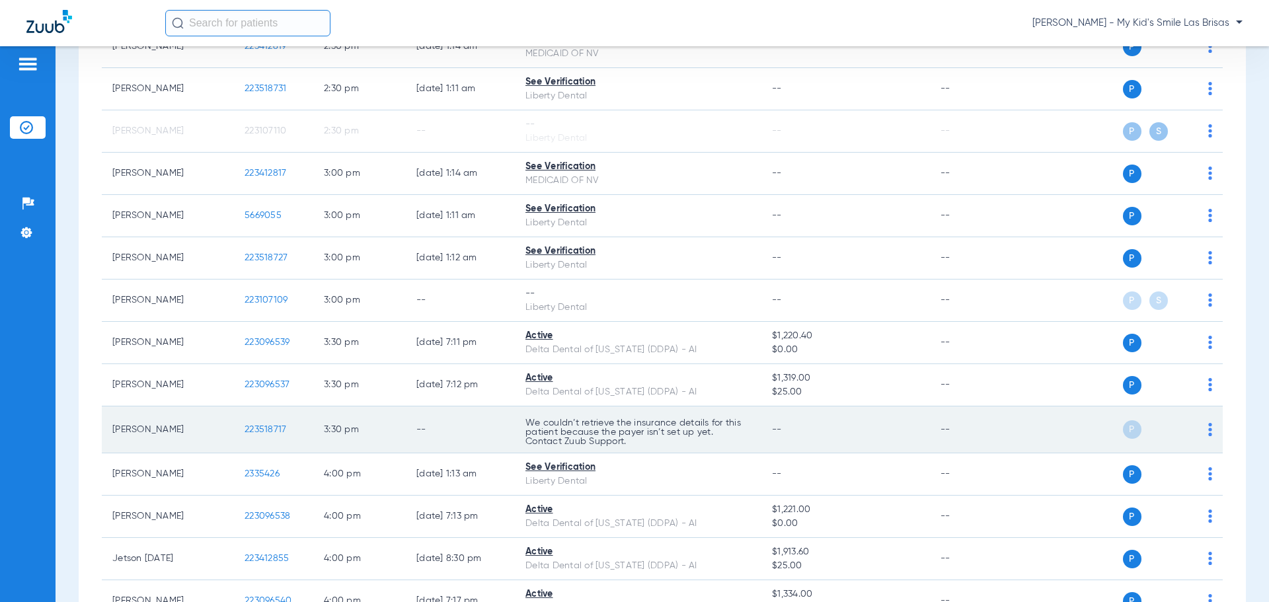
scroll to position [1124, 0]
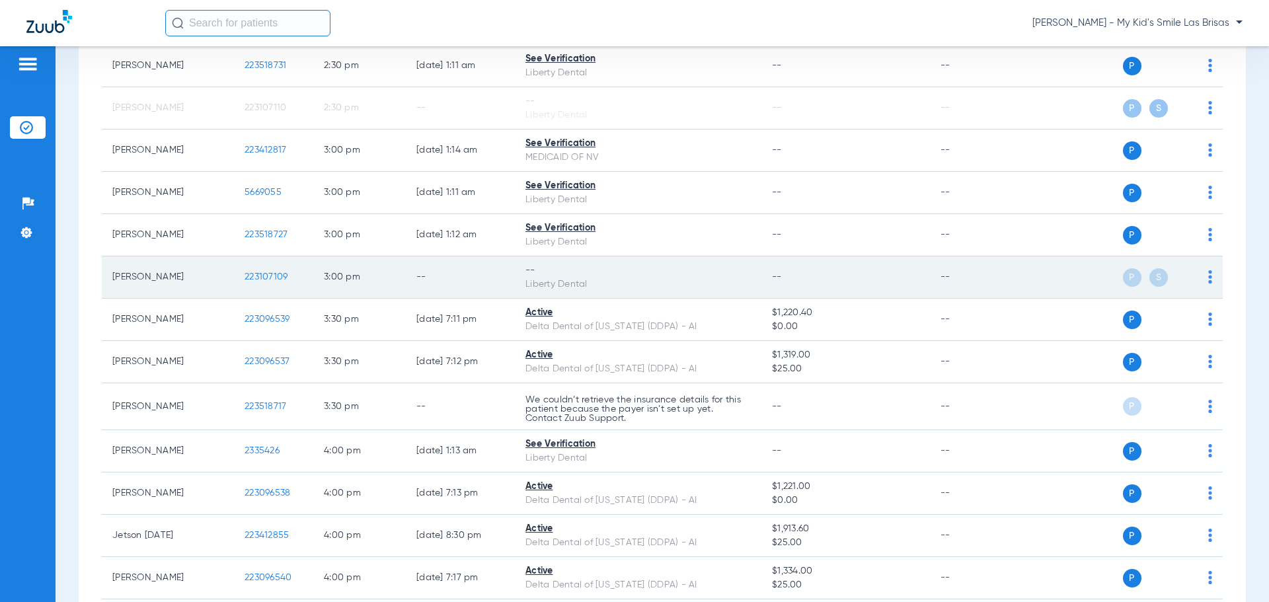
click at [1209, 279] on img at bounding box center [1211, 276] width 4 height 13
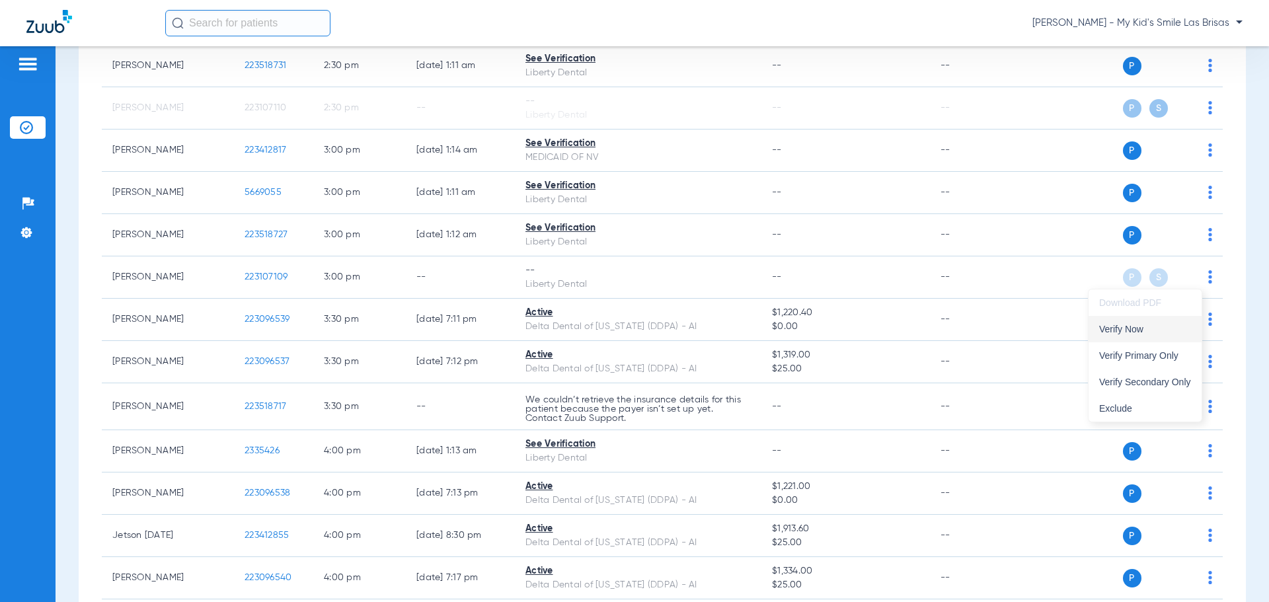
click at [1164, 325] on span "Verify Now" at bounding box center [1145, 329] width 92 height 9
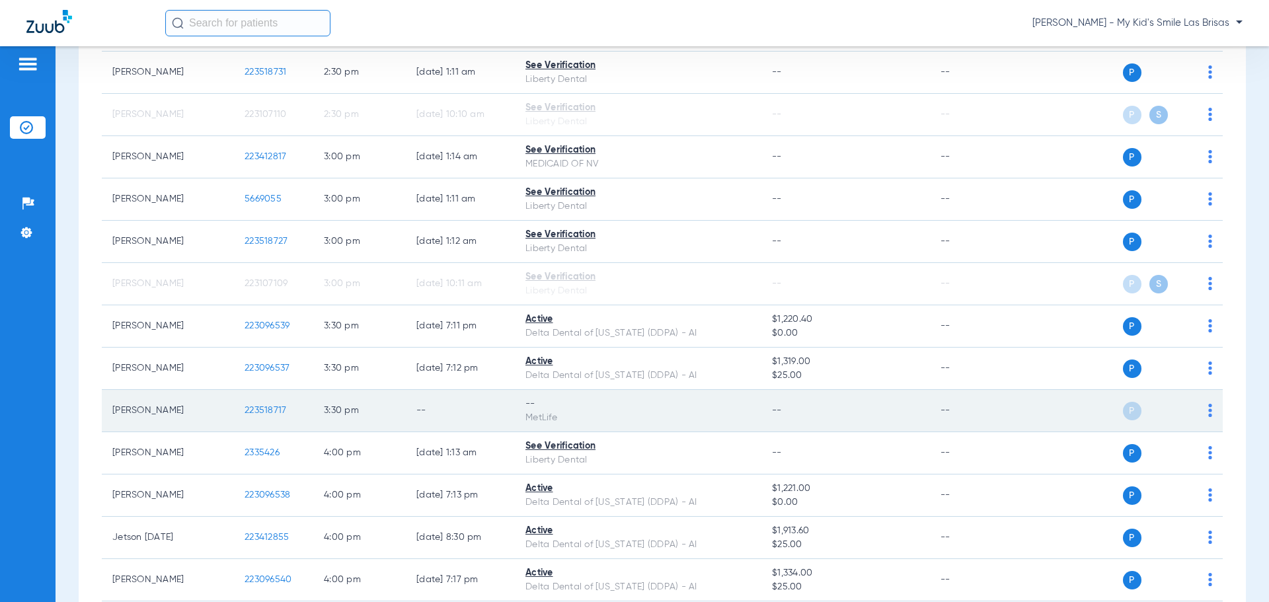
scroll to position [1190, 0]
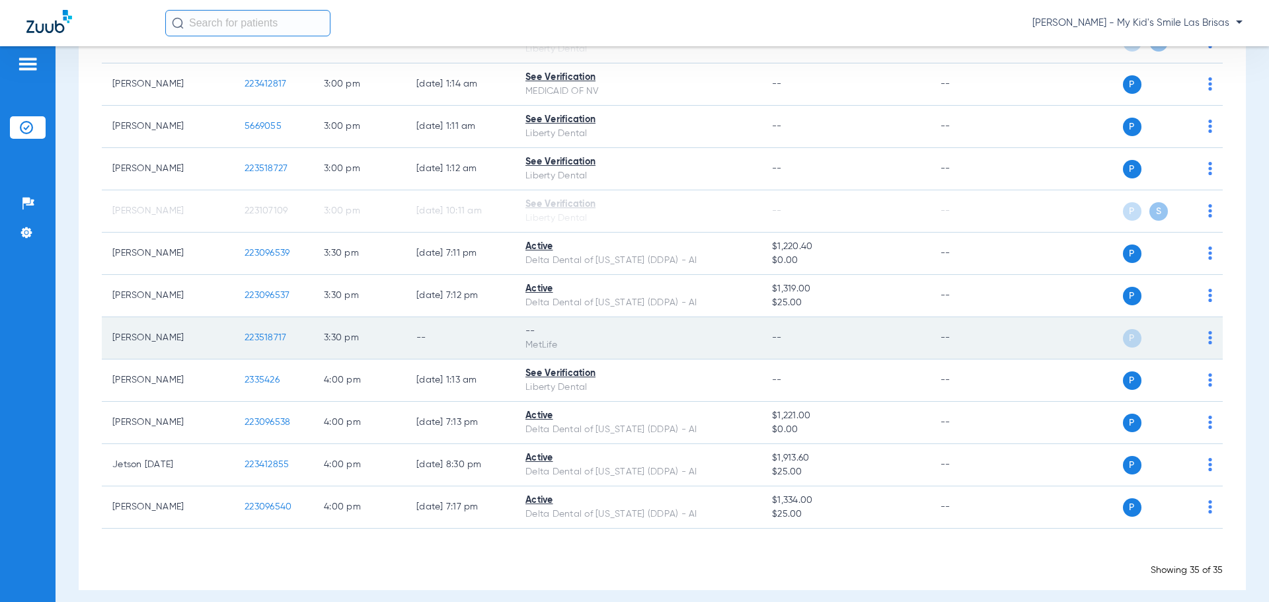
click at [1209, 339] on img at bounding box center [1211, 337] width 4 height 13
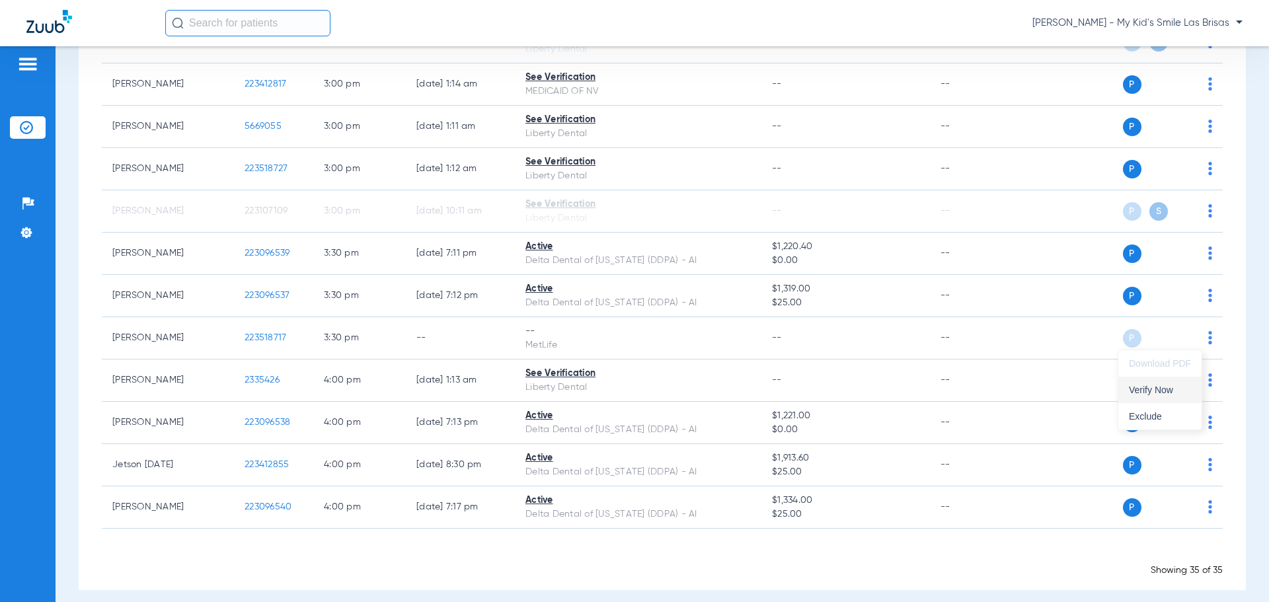
click at [1170, 395] on span "Verify Now" at bounding box center [1160, 389] width 62 height 9
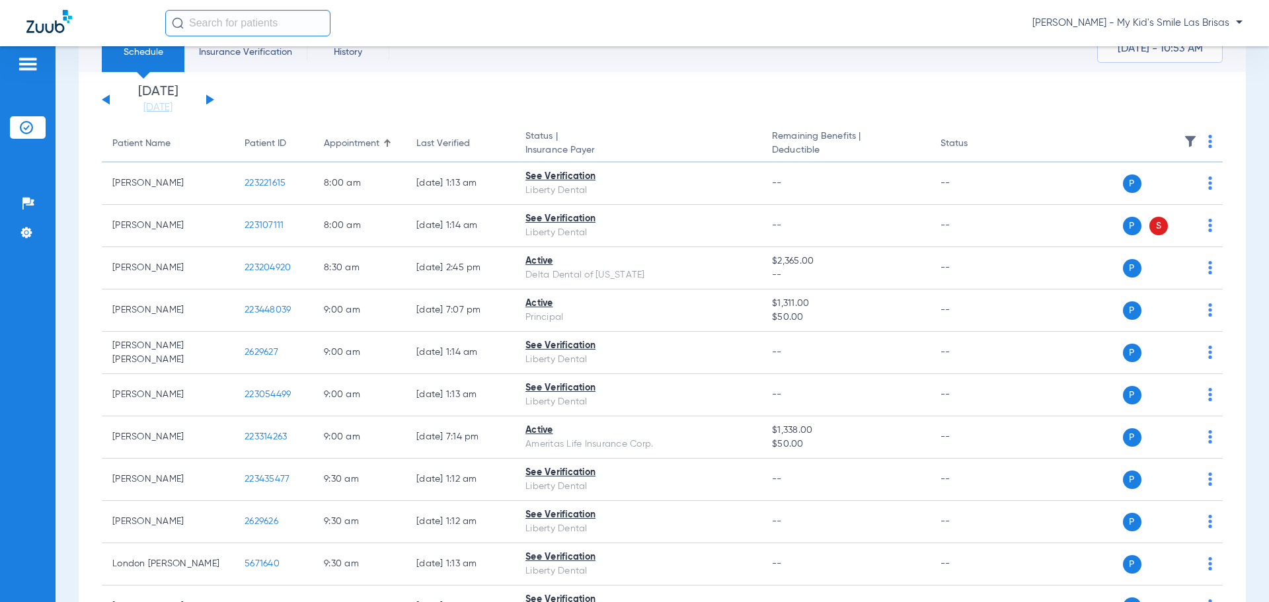
scroll to position [0, 0]
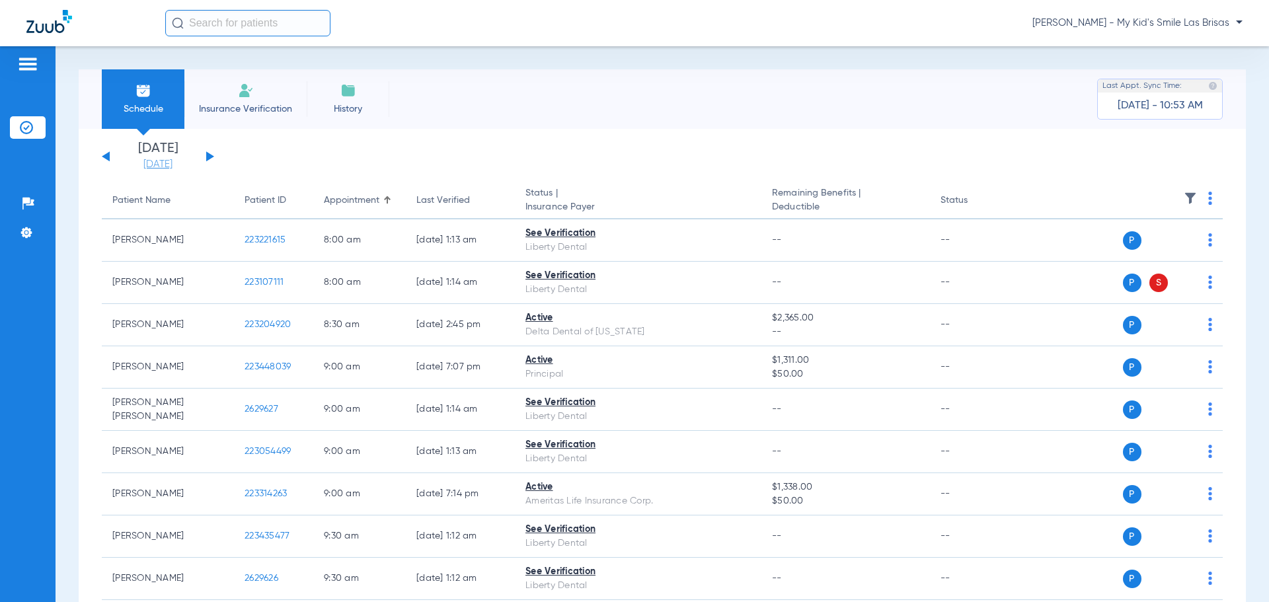
drag, startPoint x: 136, startPoint y: 161, endPoint x: 141, endPoint y: 165, distance: 7.0
click at [136, 161] on link "[DATE]" at bounding box center [157, 164] width 79 height 13
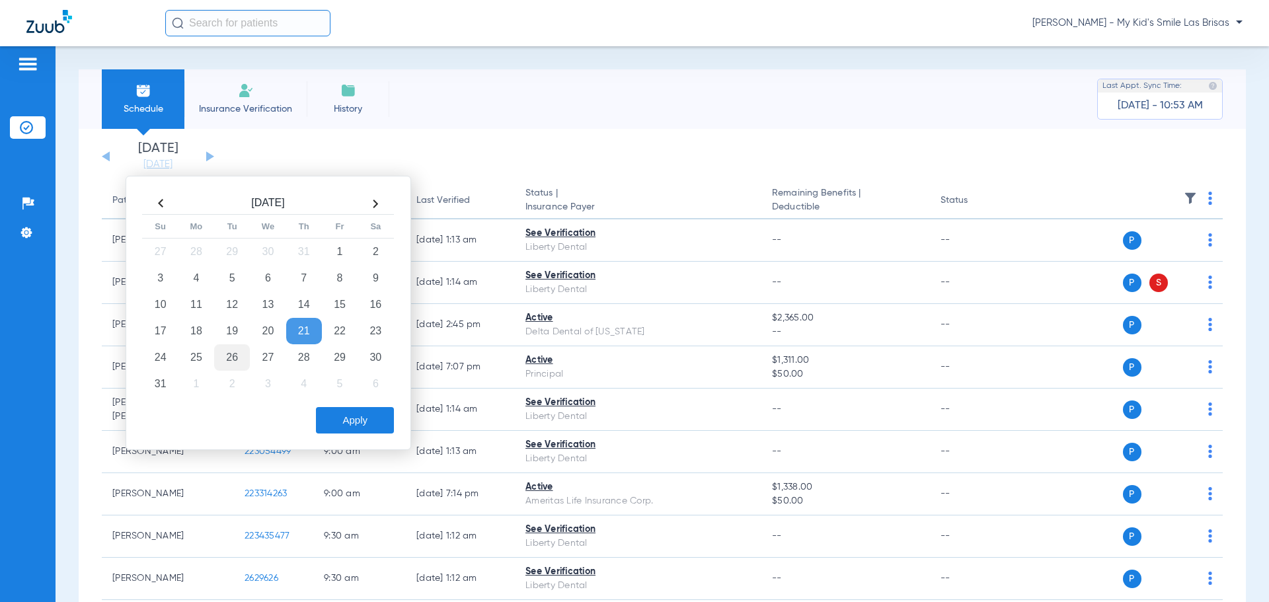
click at [228, 358] on td "26" at bounding box center [232, 357] width 36 height 26
click at [339, 418] on button "Apply" at bounding box center [355, 420] width 78 height 26
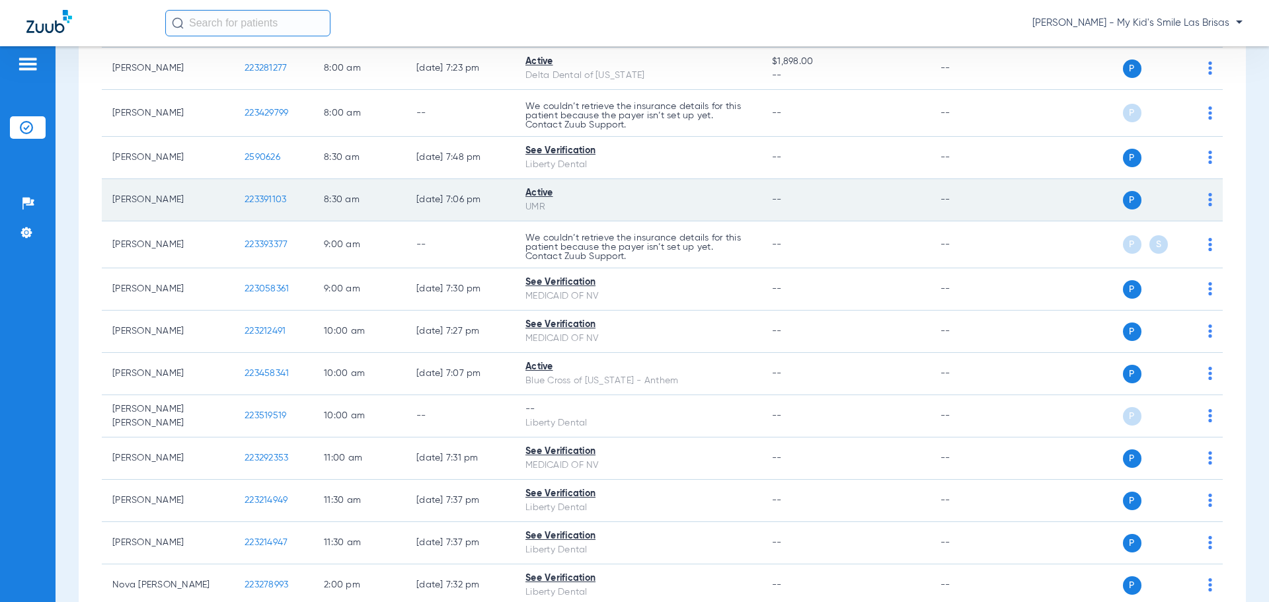
scroll to position [331, 0]
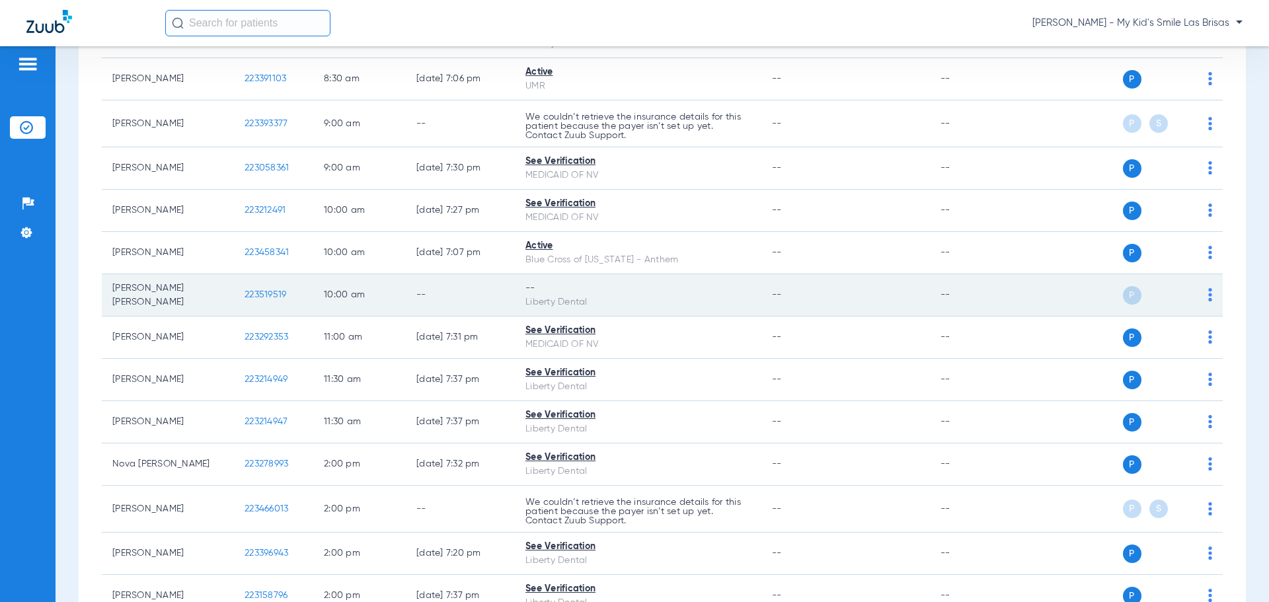
click at [1209, 294] on img at bounding box center [1211, 294] width 4 height 13
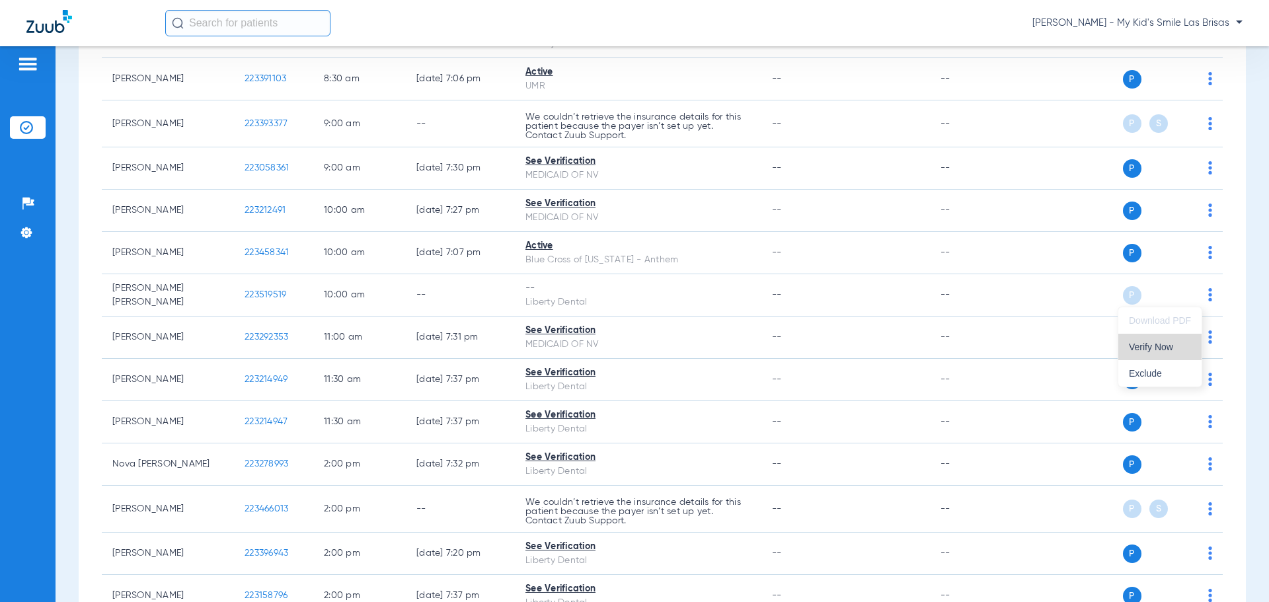
click at [1176, 346] on span "Verify Now" at bounding box center [1160, 346] width 62 height 9
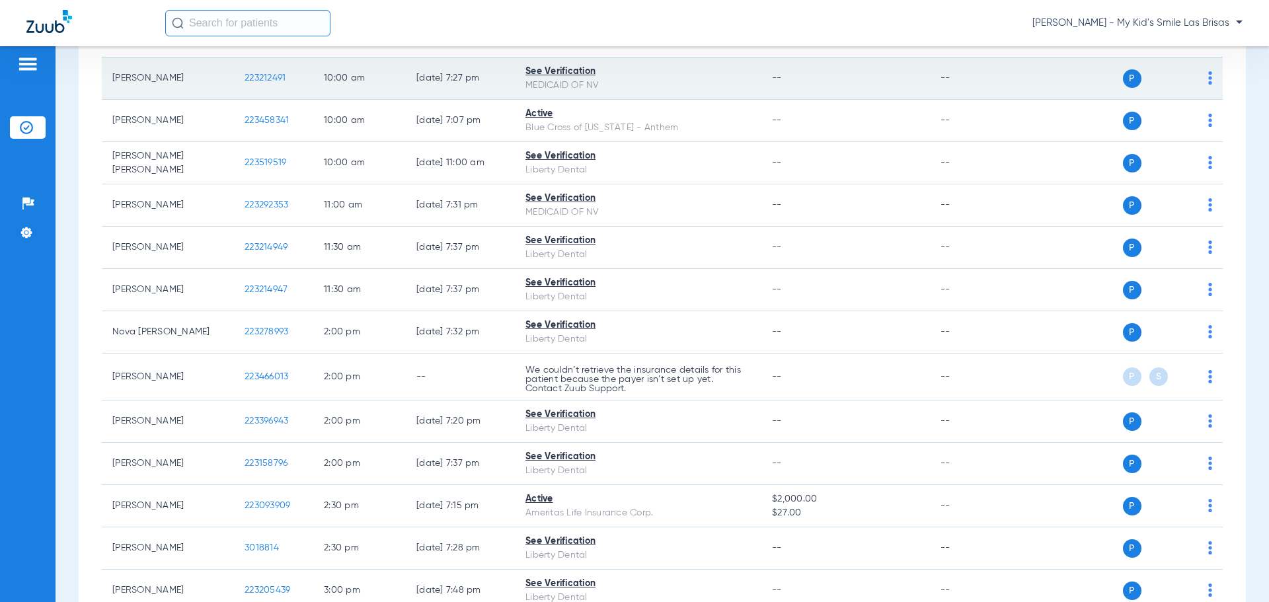
scroll to position [0, 0]
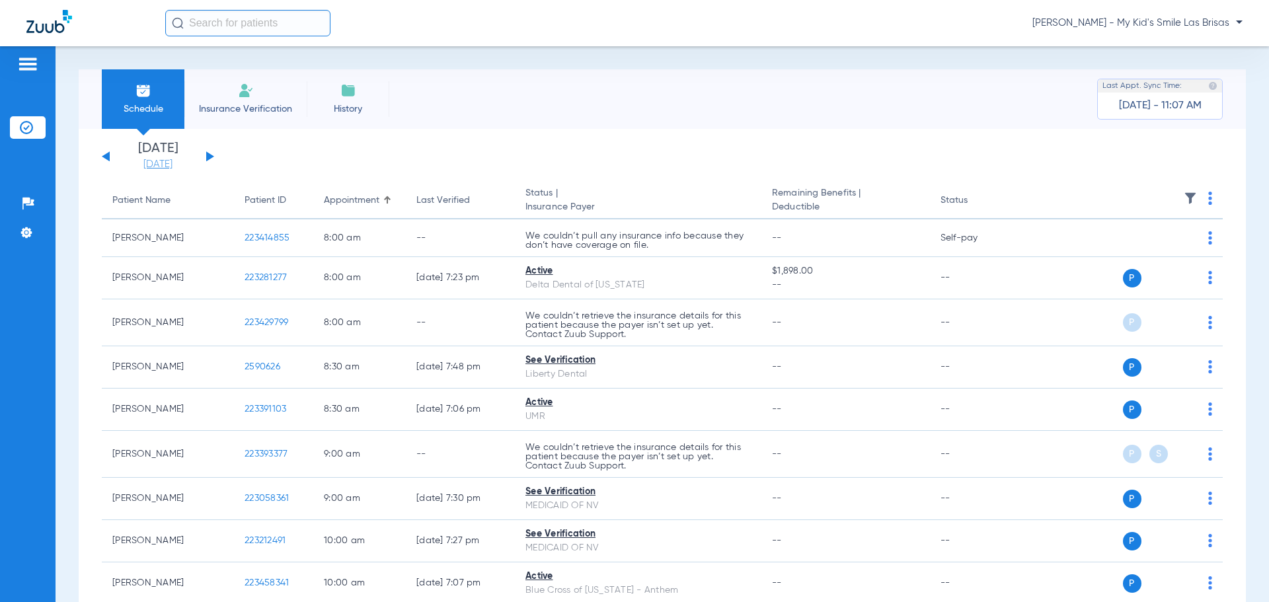
click at [163, 169] on link "[DATE]" at bounding box center [157, 164] width 79 height 13
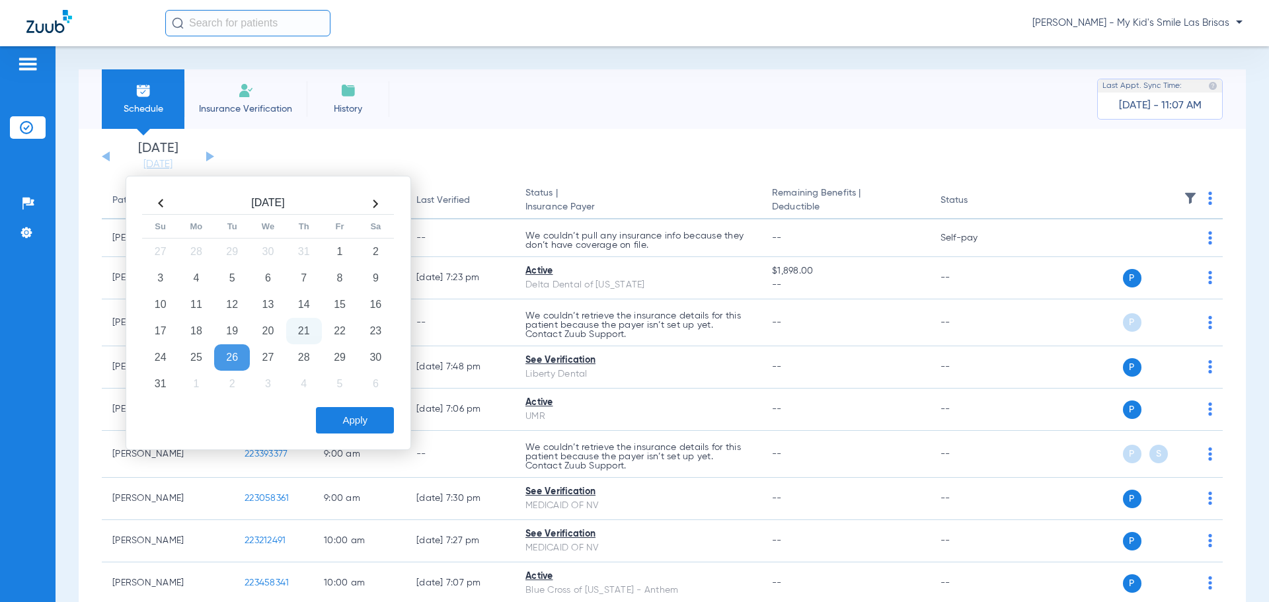
click at [376, 204] on th at bounding box center [376, 203] width 36 height 21
drag, startPoint x: 305, startPoint y: 331, endPoint x: 335, endPoint y: 384, distance: 61.3
click at [306, 331] on td "25" at bounding box center [304, 331] width 36 height 26
click at [347, 413] on button "Apply" at bounding box center [355, 420] width 78 height 26
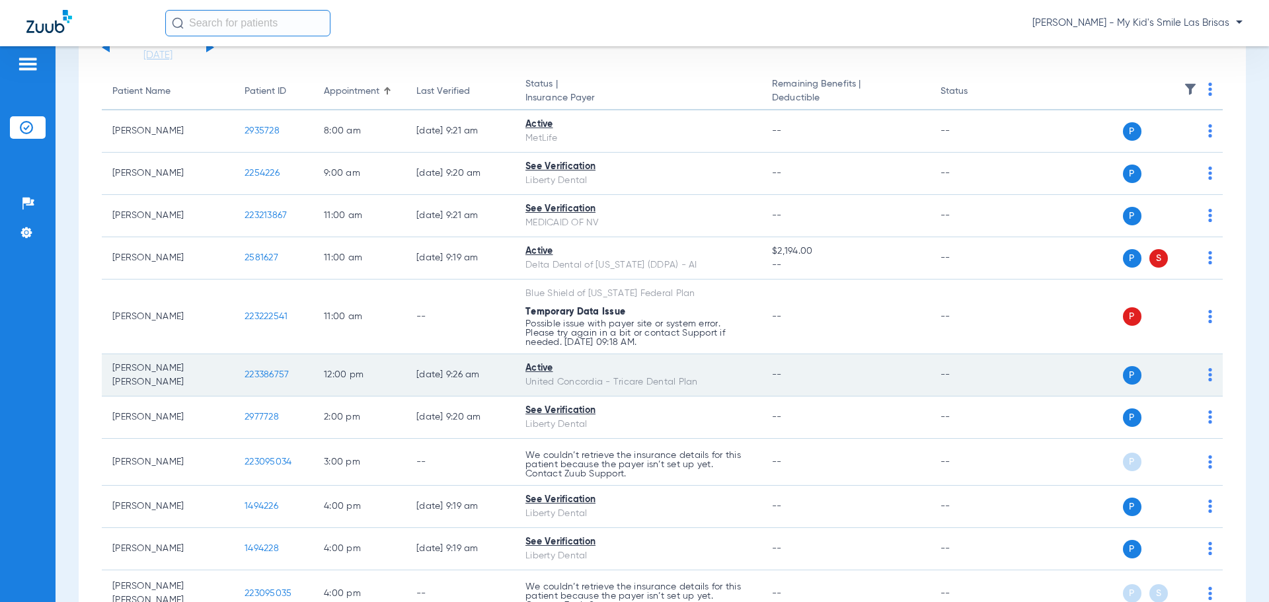
scroll to position [132, 0]
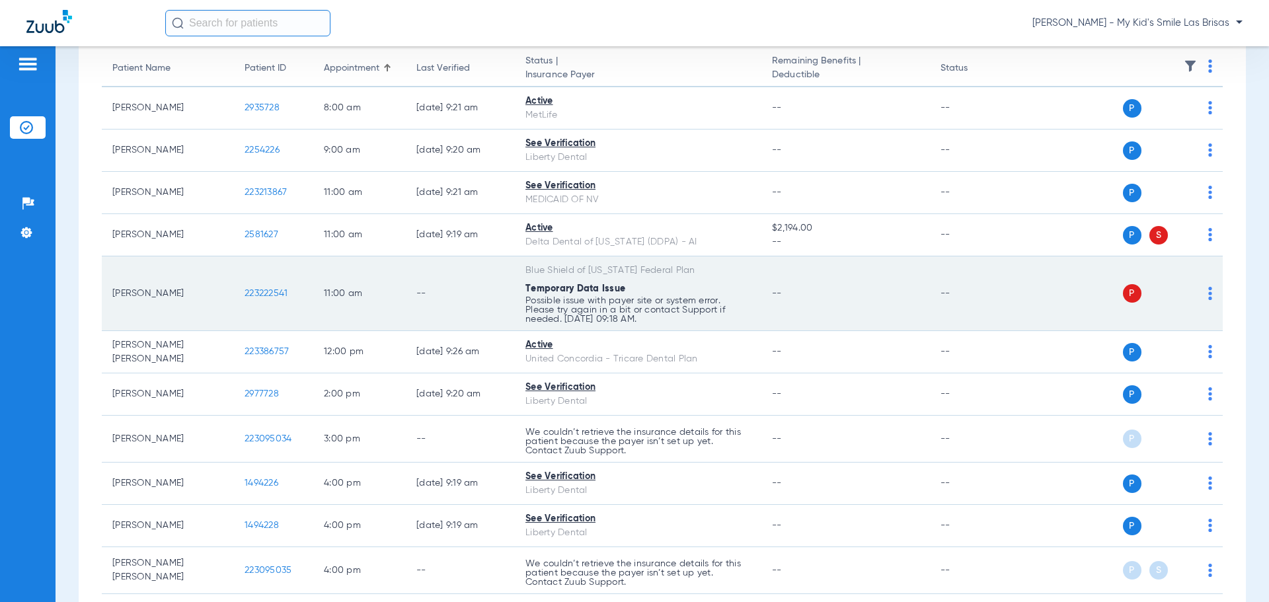
click at [1209, 292] on img at bounding box center [1211, 293] width 4 height 13
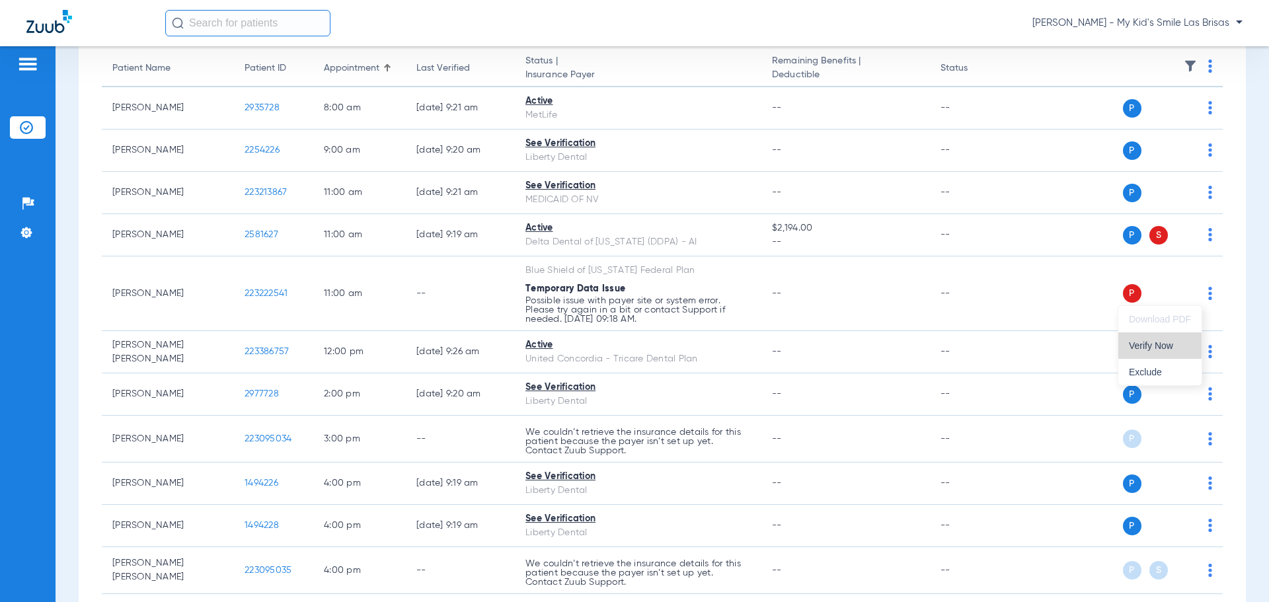
click at [1142, 346] on span "Verify Now" at bounding box center [1160, 345] width 62 height 9
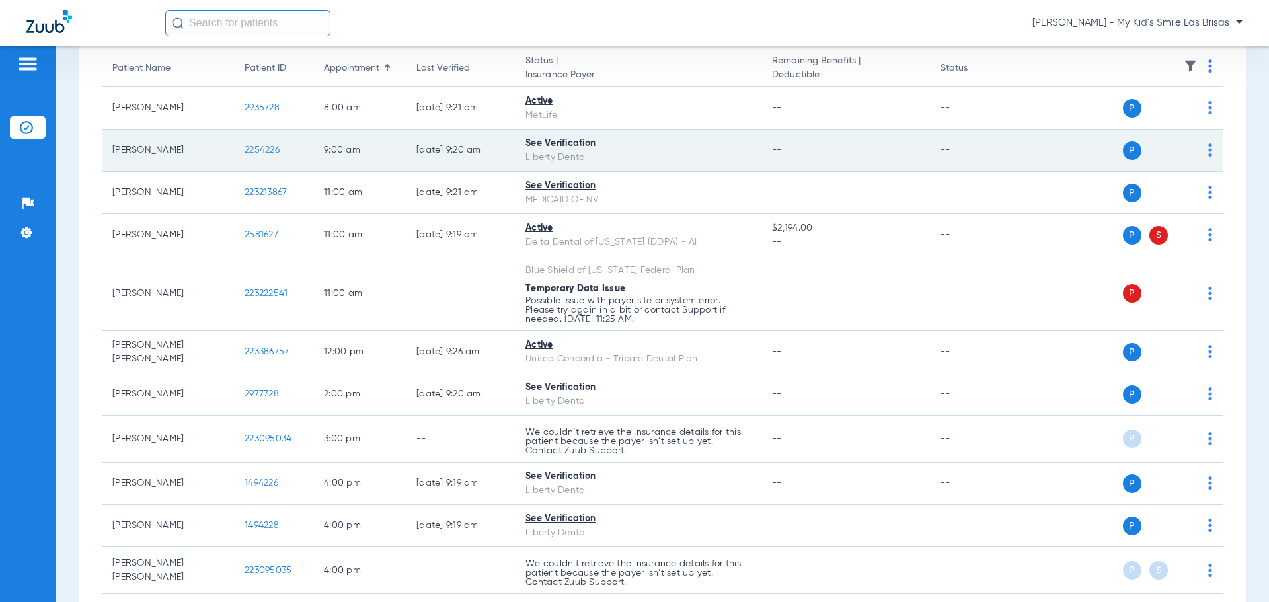
scroll to position [0, 0]
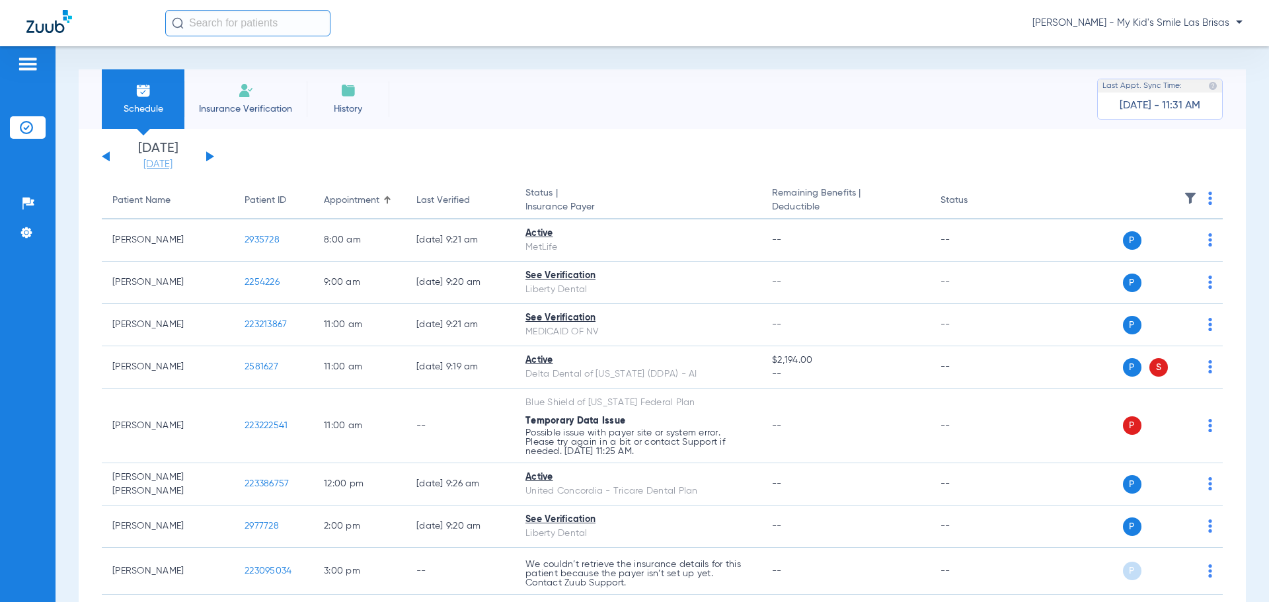
click at [175, 161] on link "[DATE]" at bounding box center [157, 164] width 79 height 13
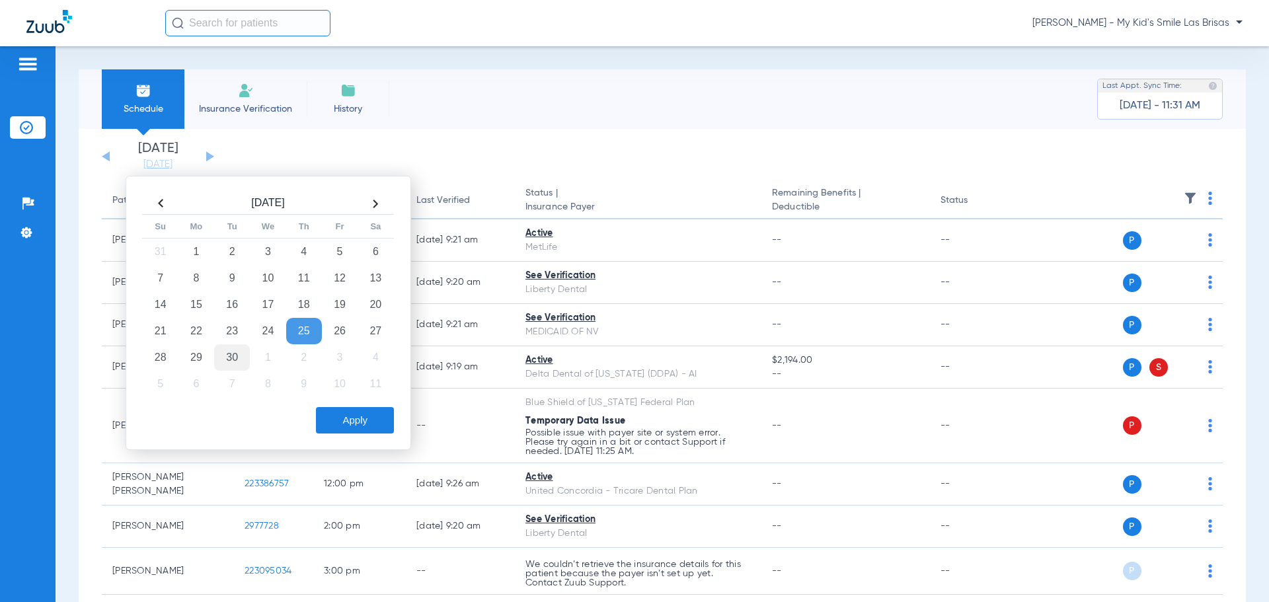
click at [221, 358] on td "30" at bounding box center [232, 357] width 36 height 26
click at [361, 422] on button "Apply" at bounding box center [355, 420] width 78 height 26
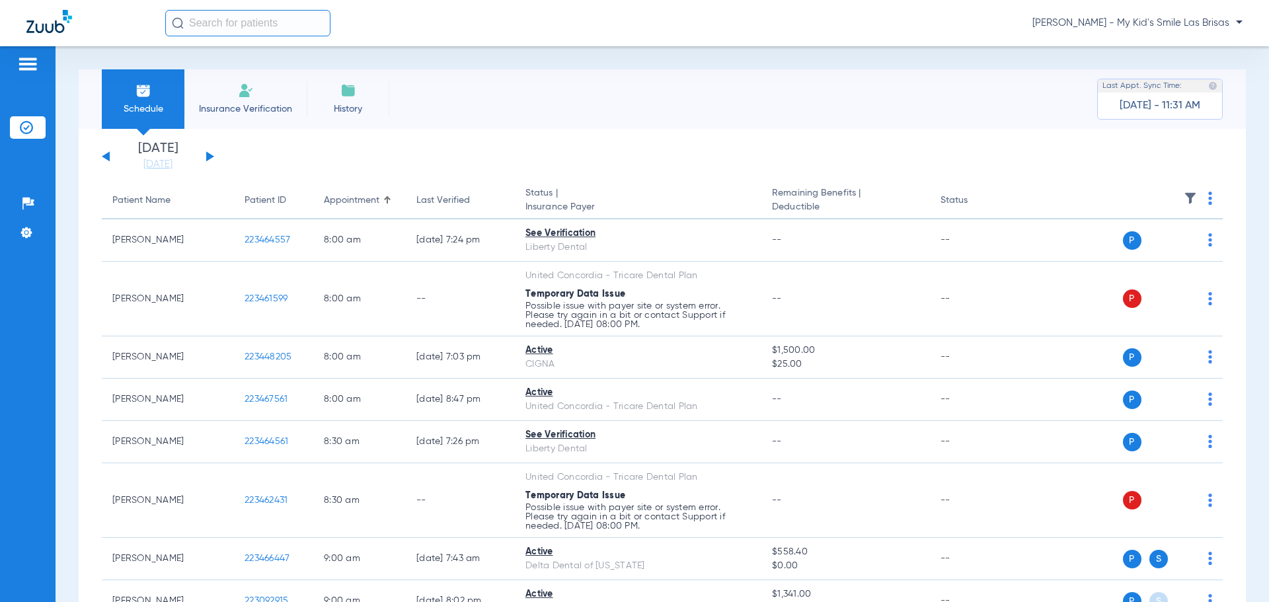
click at [1209, 205] on span at bounding box center [1211, 202] width 4 height 9
click at [1152, 257] on button "Verify All" at bounding box center [1150, 250] width 104 height 26
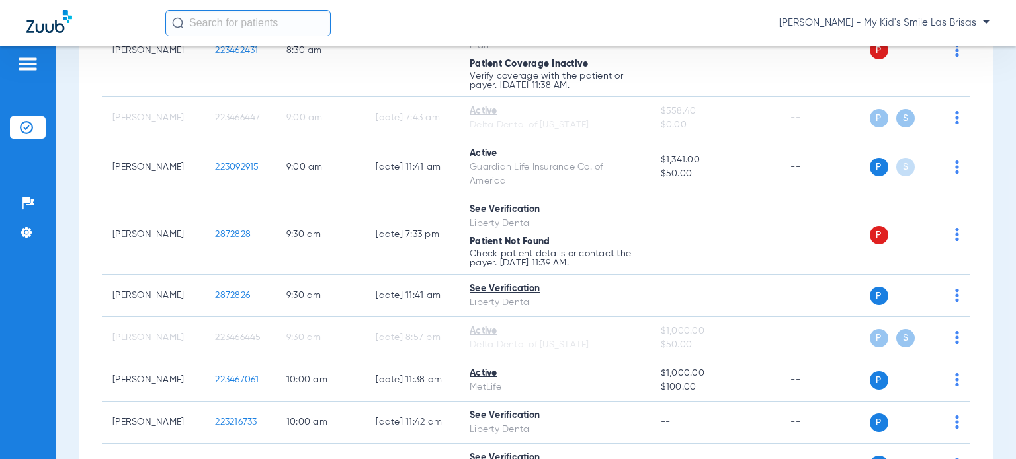
scroll to position [529, 0]
